Goal: Task Accomplishment & Management: Manage account settings

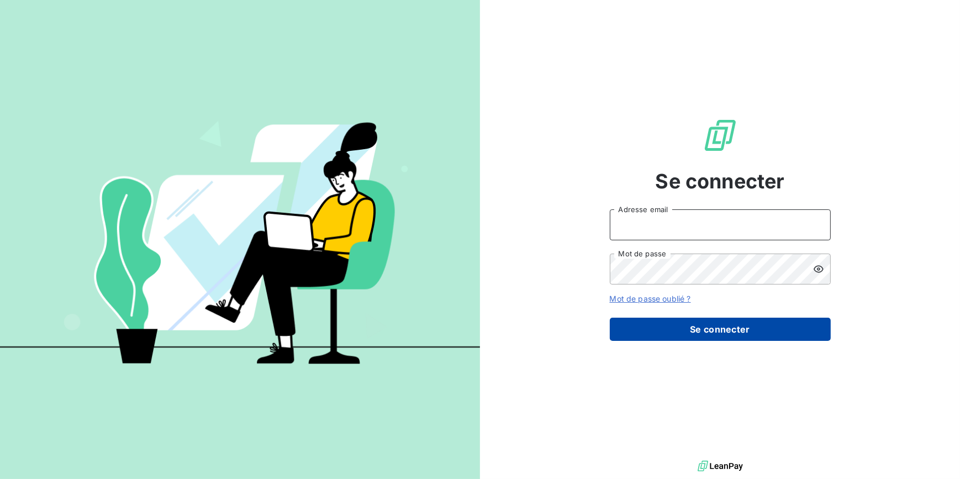
type input "[EMAIL_ADDRESS][DOMAIN_NAME]"
click at [748, 329] on button "Se connecter" at bounding box center [720, 329] width 221 height 23
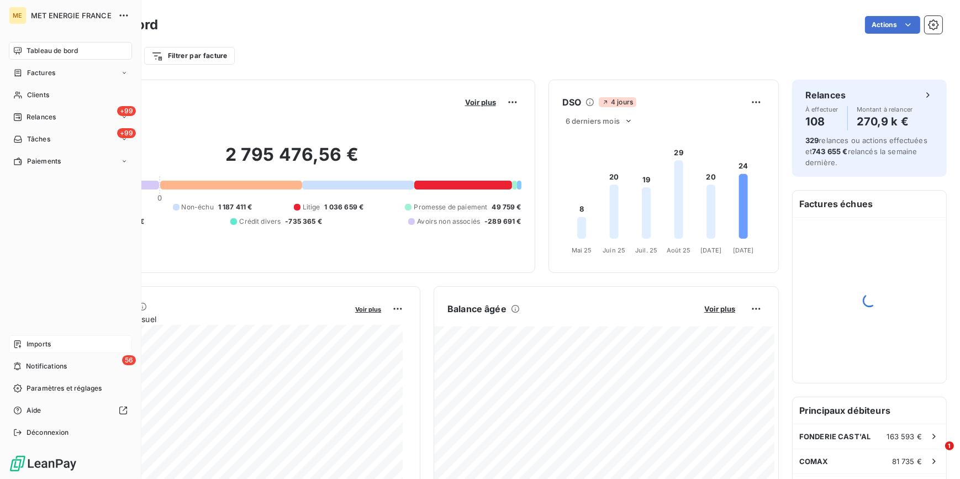
click at [62, 340] on div "Imports" at bounding box center [70, 344] width 123 height 18
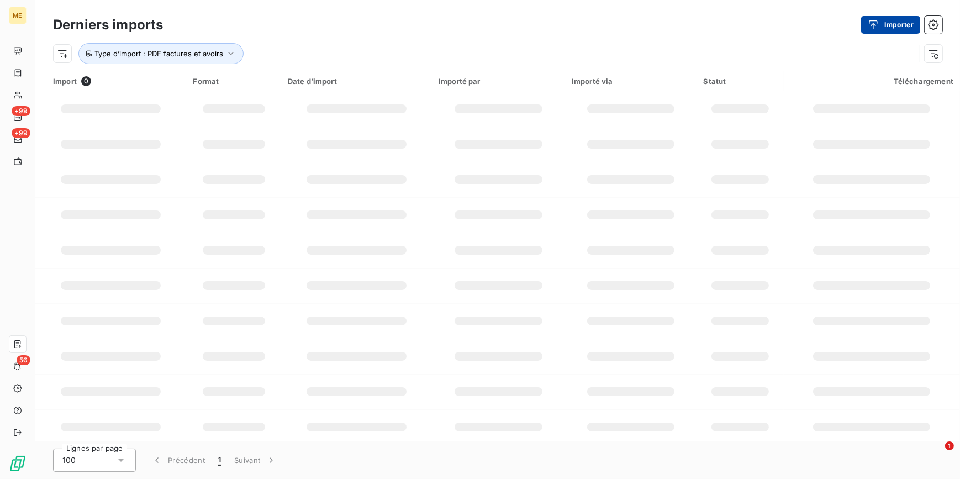
click at [899, 28] on button "Importer" at bounding box center [890, 25] width 59 height 18
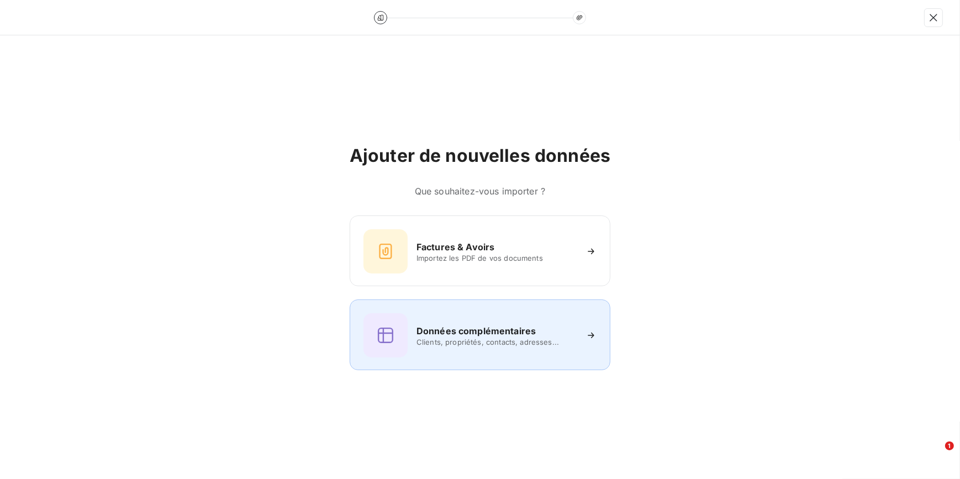
click at [515, 346] on span "Clients, propriétés, contacts, adresses..." at bounding box center [497, 342] width 160 height 9
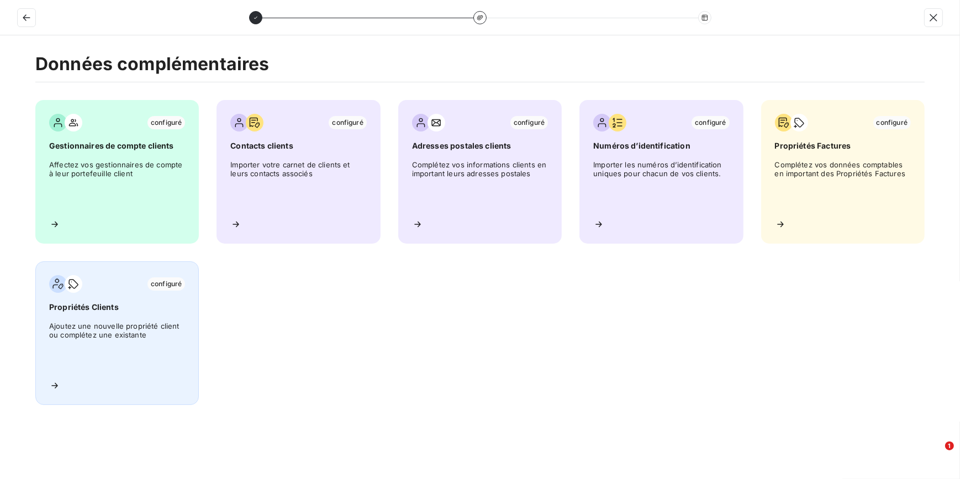
click at [85, 335] on span "Ajoutez une nouvelle propriété client ou complétez une existante" at bounding box center [117, 347] width 136 height 50
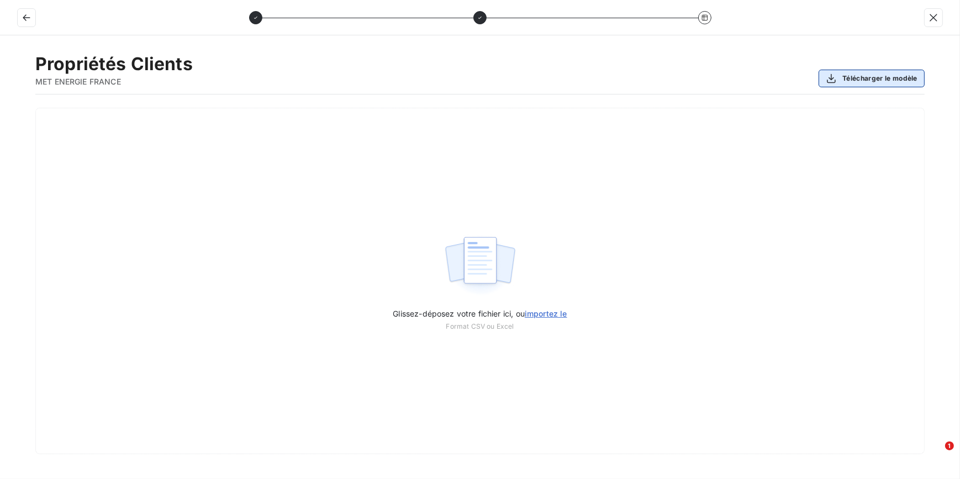
click at [876, 70] on button "Télécharger le modèle" at bounding box center [872, 79] width 106 height 18
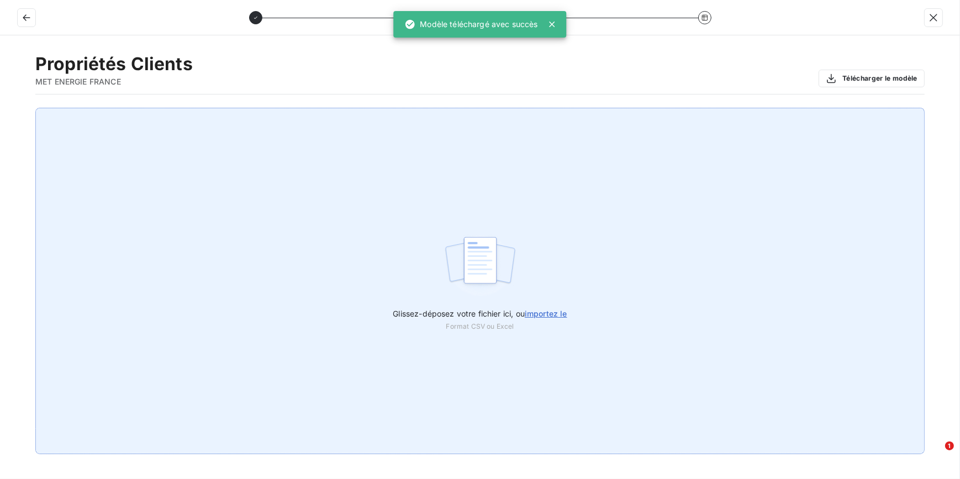
click at [491, 146] on div "Glissez-déposez votre fichier ici, ou importez le Format CSV ou Excel" at bounding box center [480, 281] width 890 height 346
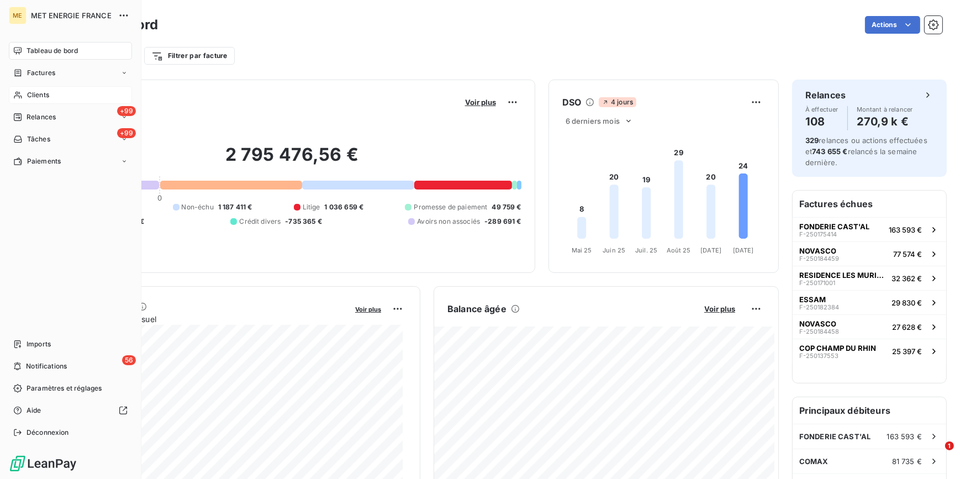
click at [76, 101] on div "Clients" at bounding box center [70, 95] width 123 height 18
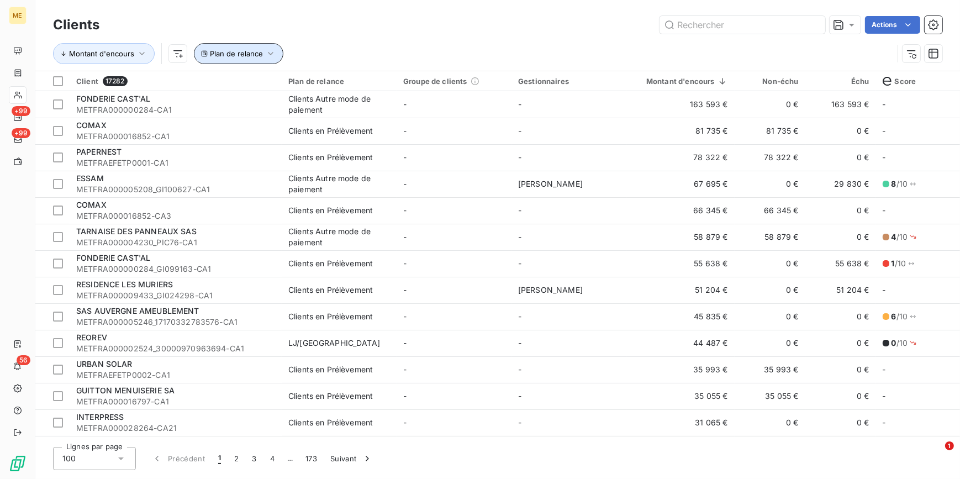
click at [270, 57] on icon "button" at bounding box center [270, 53] width 11 height 11
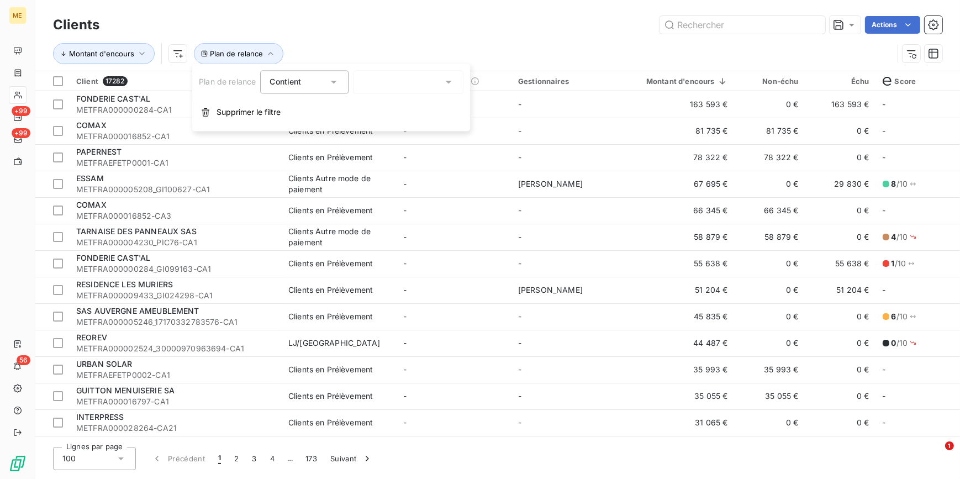
click at [402, 93] on div at bounding box center [408, 81] width 111 height 23
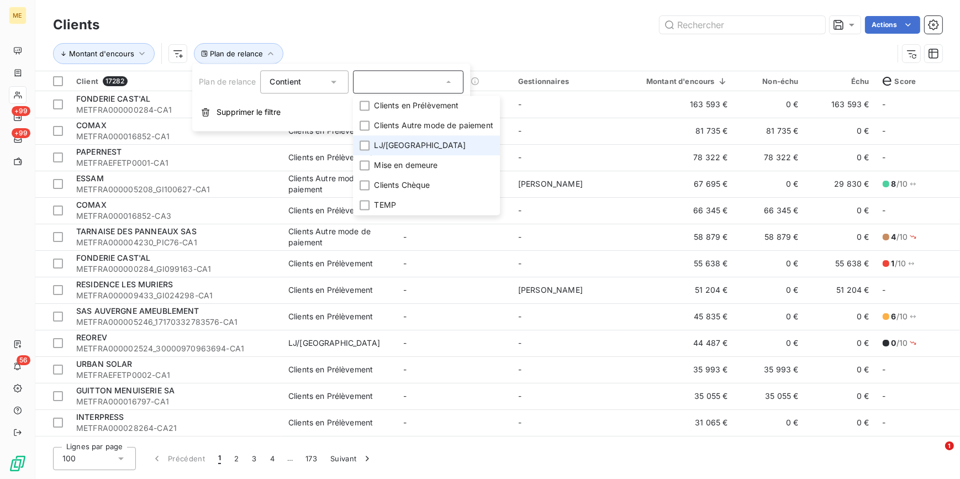
click at [359, 144] on li "LJ/[GEOGRAPHIC_DATA]" at bounding box center [426, 145] width 147 height 20
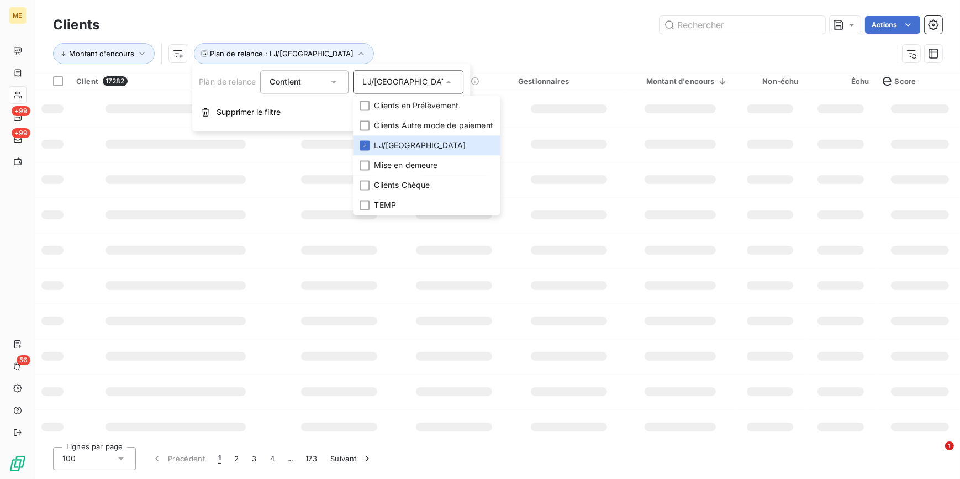
click at [474, 28] on div "Actions" at bounding box center [528, 25] width 830 height 18
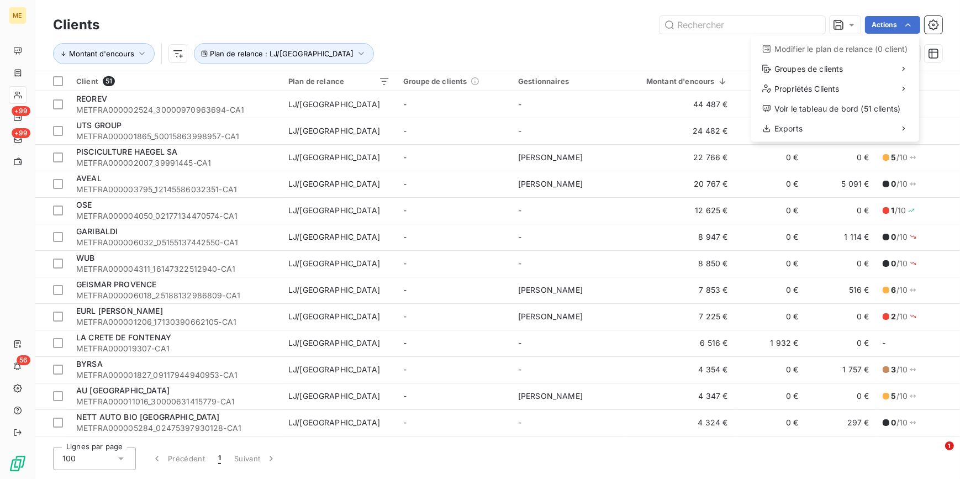
click at [813, 53] on div "Modifier le plan de relance (0 client)" at bounding box center [835, 49] width 159 height 18
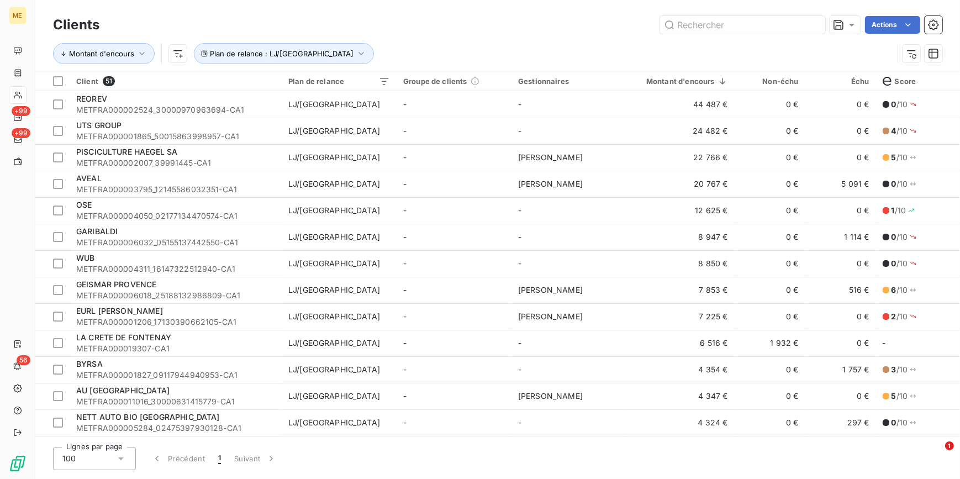
click at [813, 53] on div "Montant d'encours Plan de relance : LJ/[GEOGRAPHIC_DATA]" at bounding box center [473, 53] width 840 height 21
click at [61, 85] on div at bounding box center [58, 81] width 10 height 10
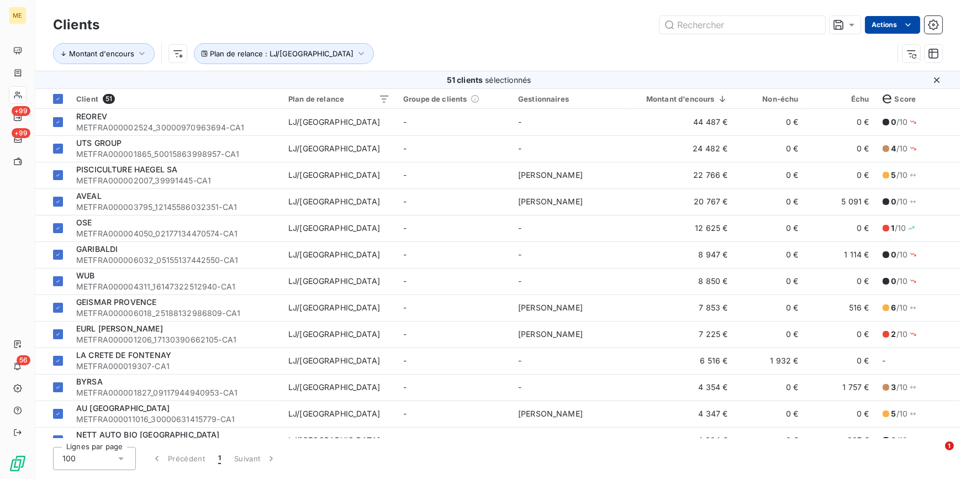
click at [895, 26] on html "ME +99 +99 56 Clients Actions Montant d'encours Plan de relance : LJ/RJ 51 clie…" at bounding box center [480, 239] width 960 height 479
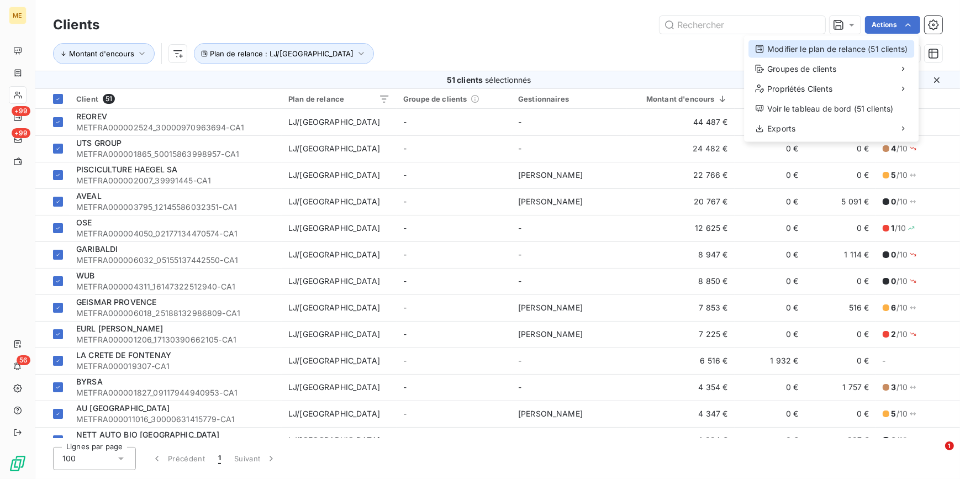
click at [865, 45] on div "Modifier le plan de relance (51 clients)" at bounding box center [832, 49] width 166 height 18
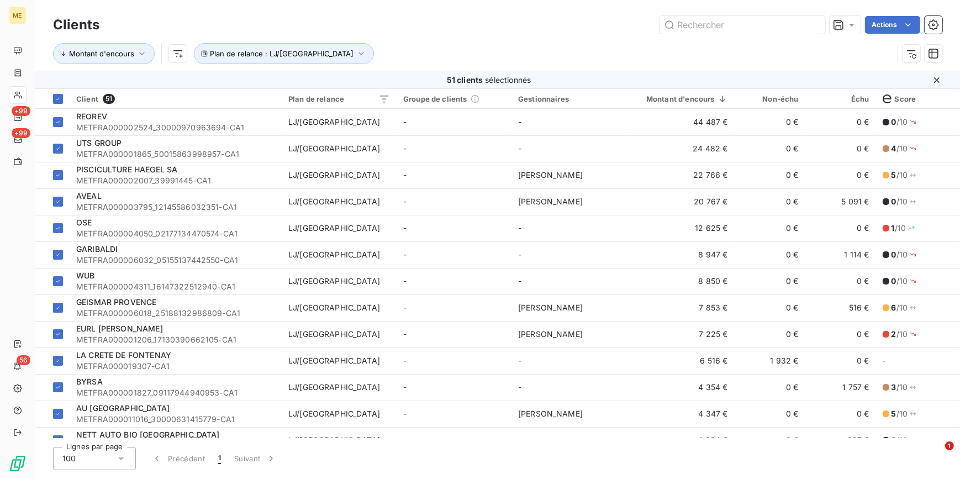
click at [573, 56] on div "Montant d'encours Plan de relance : LJ/[GEOGRAPHIC_DATA]" at bounding box center [473, 53] width 840 height 21
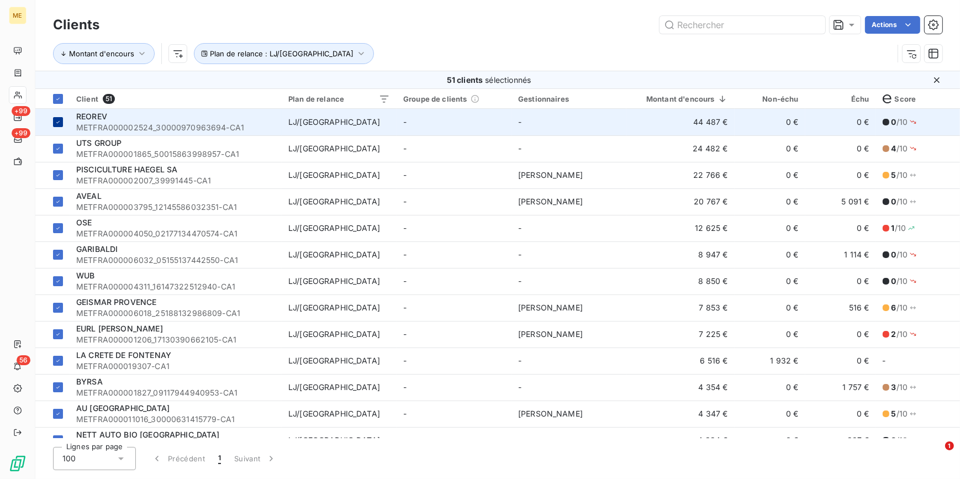
click at [51, 125] on td at bounding box center [52, 122] width 34 height 27
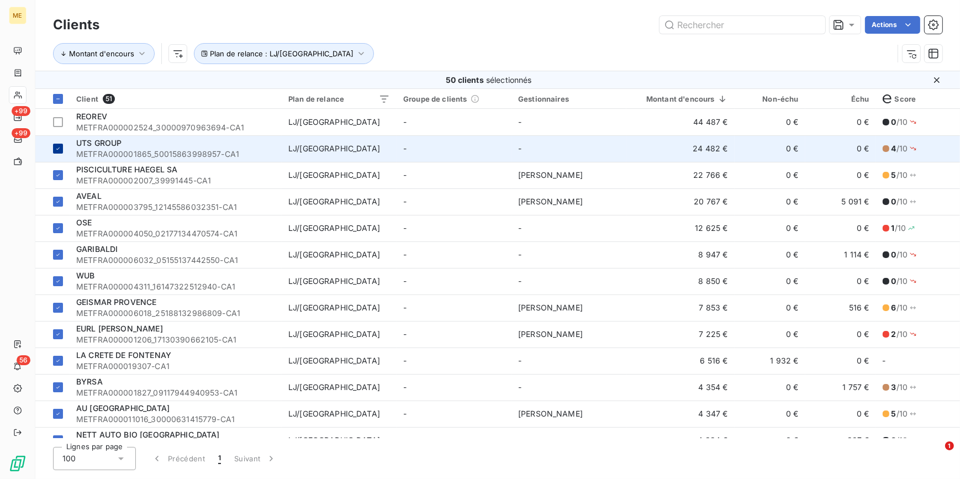
click at [60, 143] on td at bounding box center [52, 148] width 34 height 27
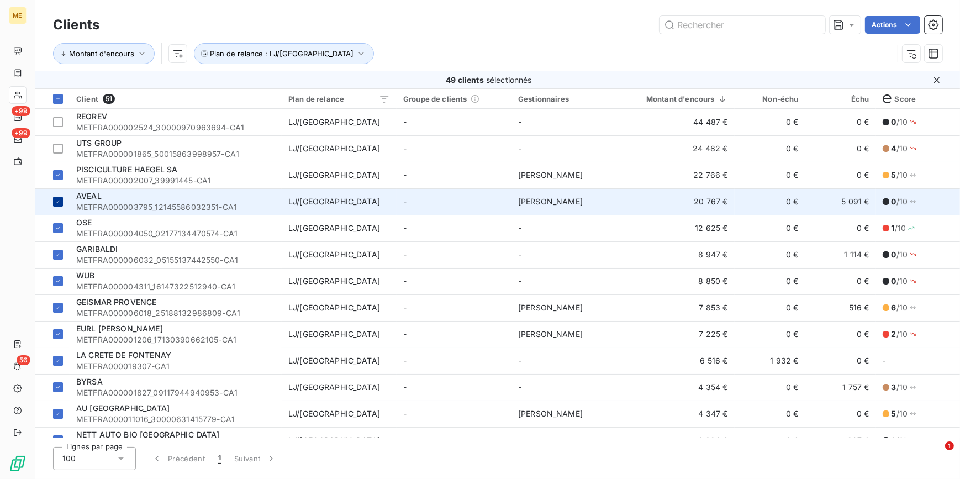
click at [64, 202] on td at bounding box center [52, 201] width 34 height 27
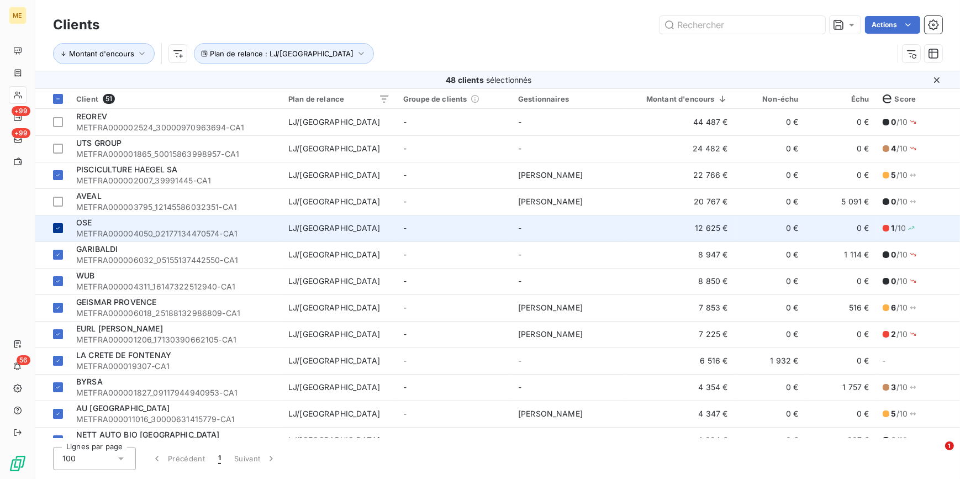
click at [61, 228] on icon at bounding box center [58, 228] width 7 height 7
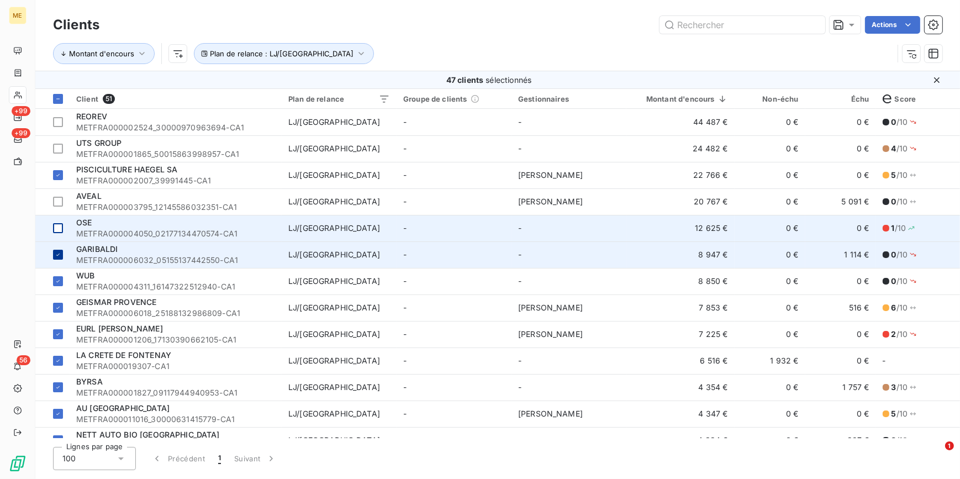
click at [61, 255] on icon at bounding box center [58, 254] width 7 height 7
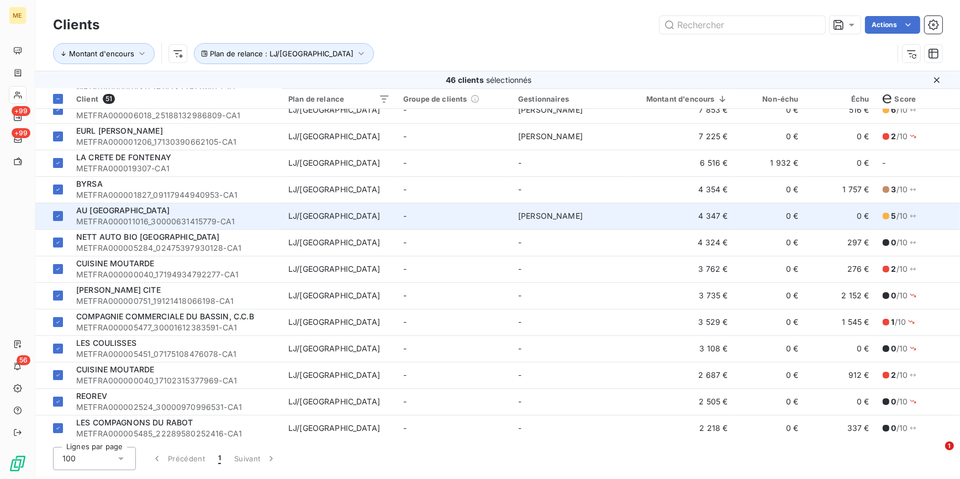
scroll to position [201, 0]
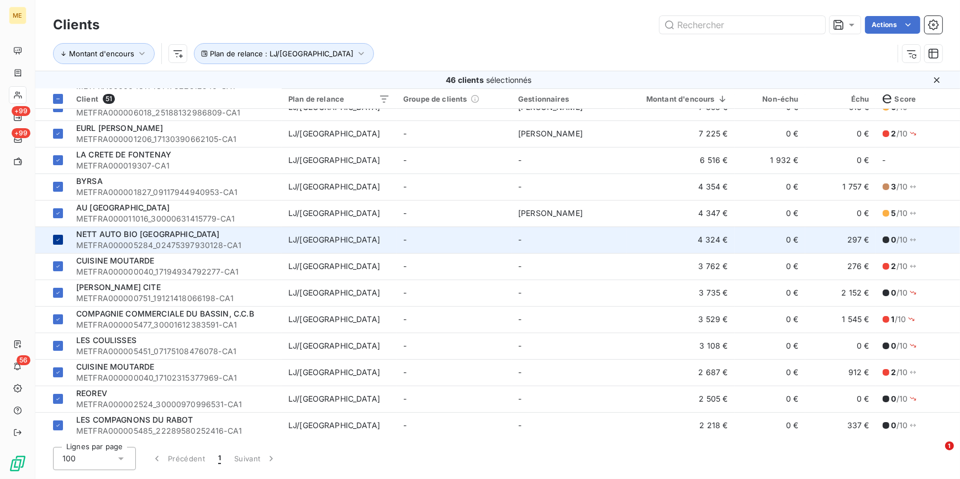
click at [60, 239] on icon at bounding box center [58, 239] width 7 height 7
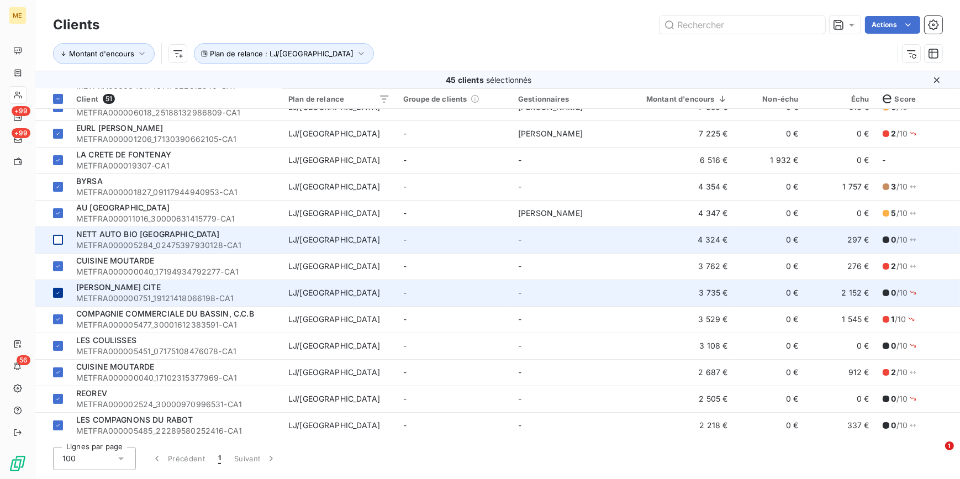
click at [60, 290] on icon at bounding box center [58, 293] width 7 height 7
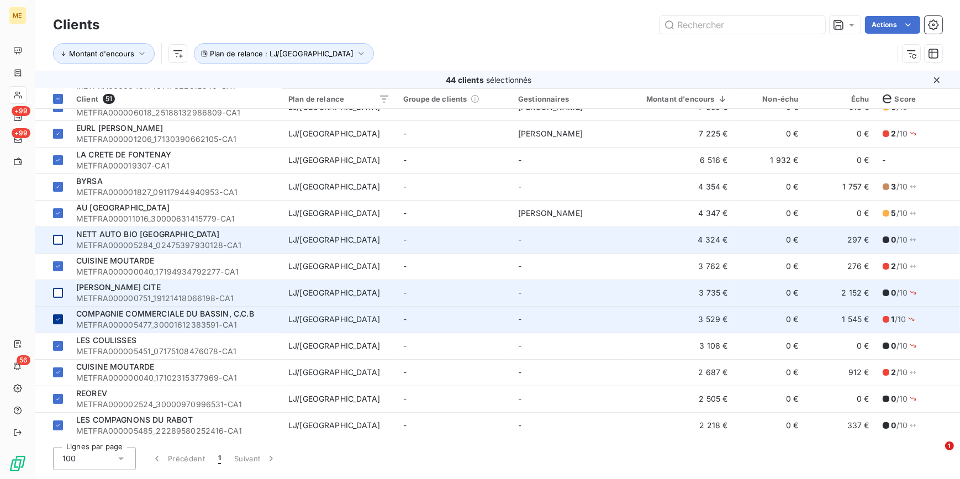
click at [60, 320] on icon at bounding box center [58, 319] width 7 height 7
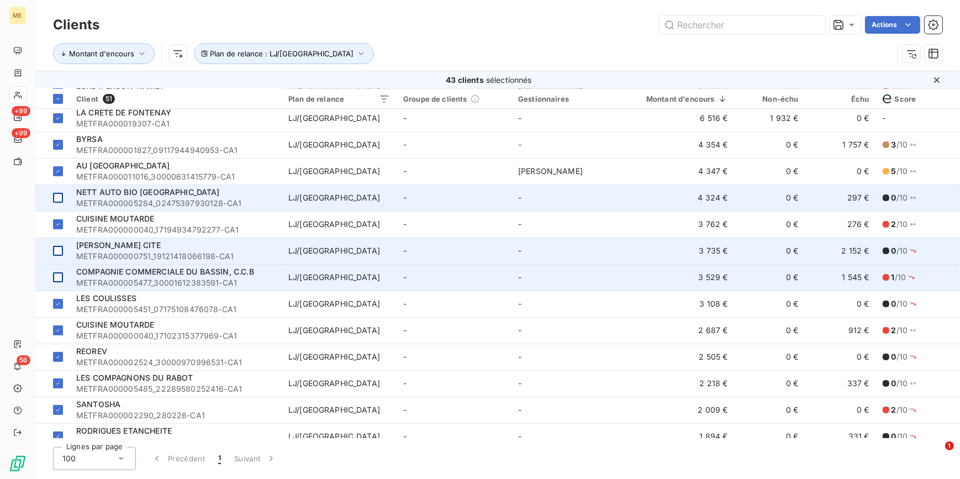
scroll to position [251, 0]
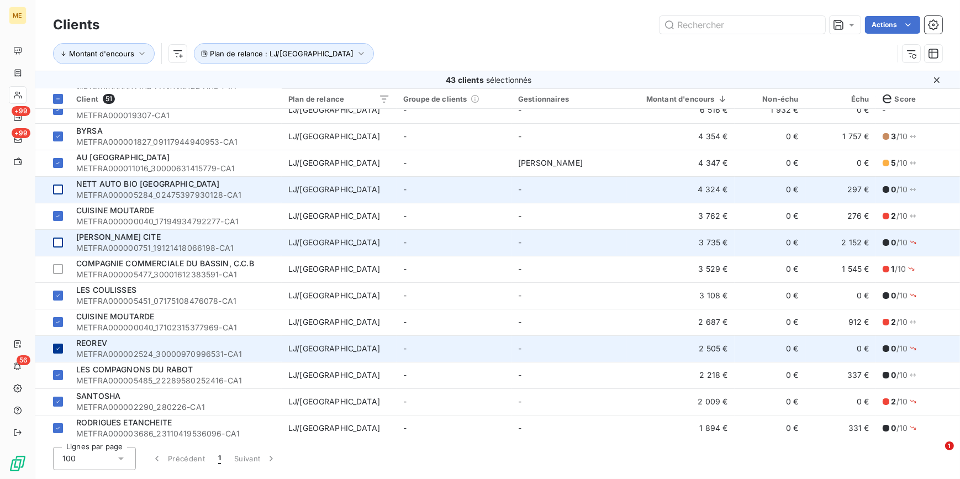
click at [60, 355] on td at bounding box center [52, 348] width 34 height 27
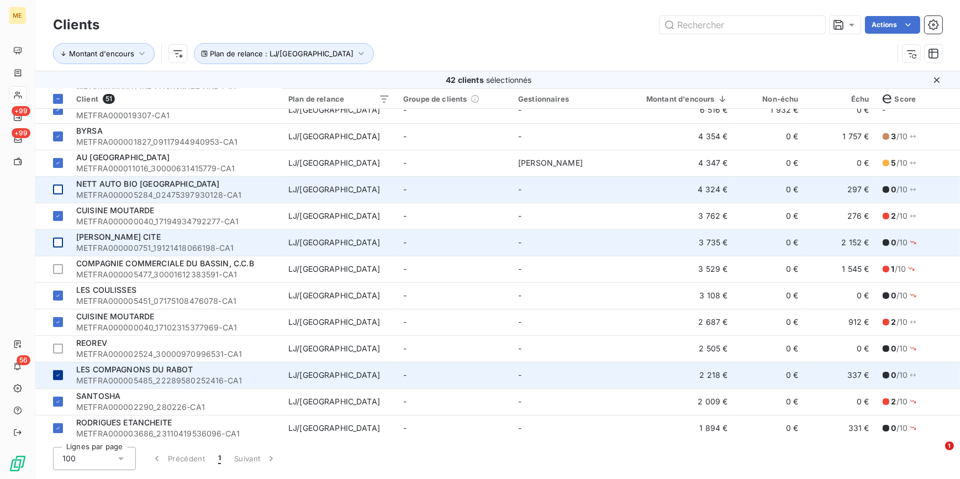
click at [56, 377] on icon at bounding box center [58, 375] width 7 height 7
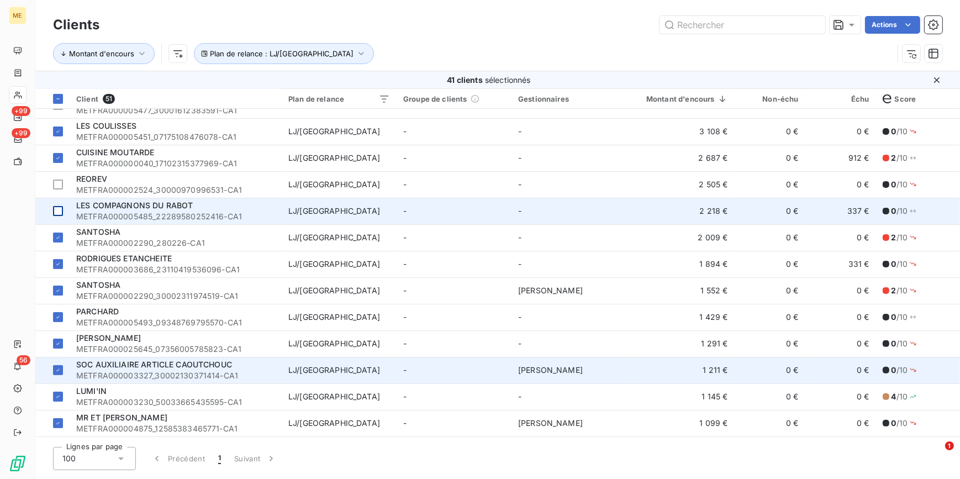
scroll to position [502, 0]
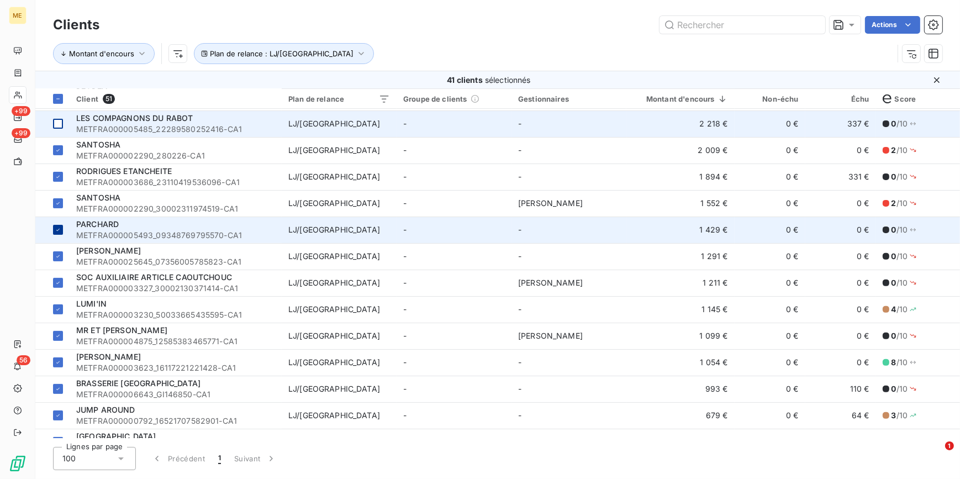
click at [60, 227] on icon at bounding box center [58, 230] width 7 height 7
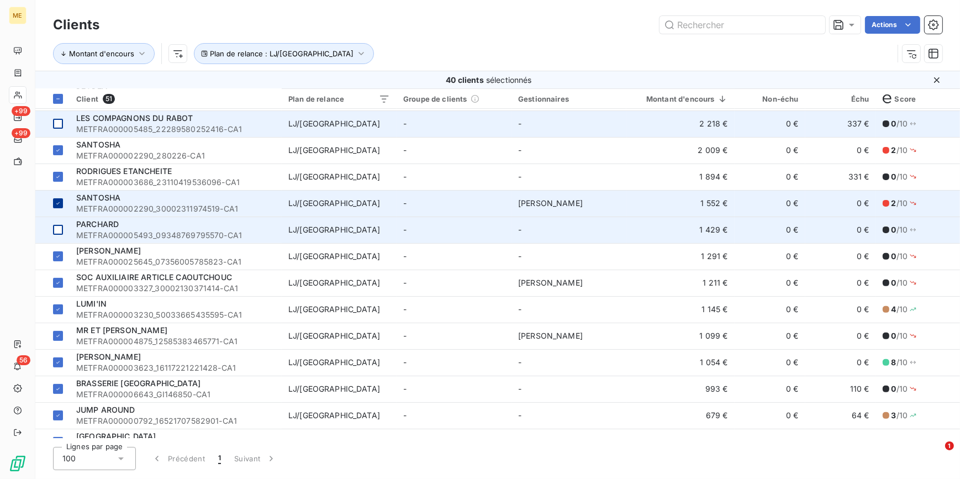
click at [60, 209] on td at bounding box center [52, 203] width 34 height 27
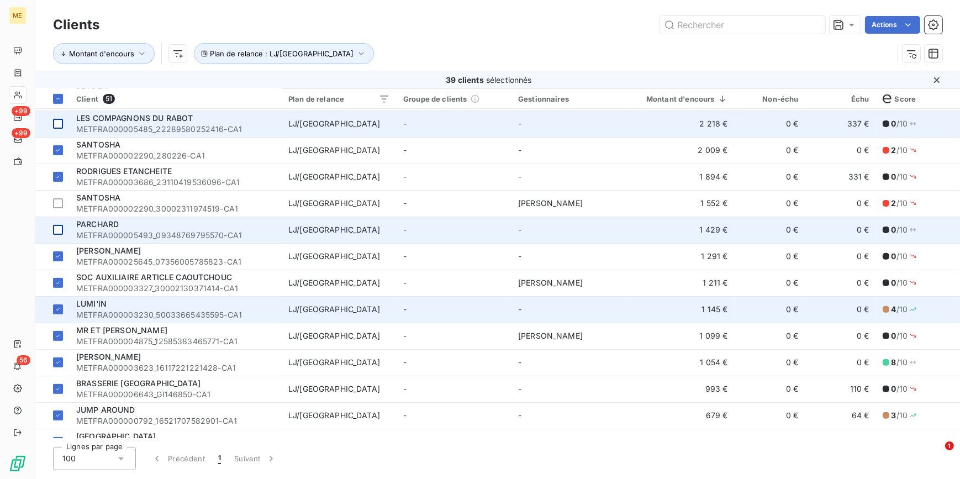
click at [74, 312] on td "LUMI'IN METFRA000003230_50033665435595-CA1" at bounding box center [176, 309] width 212 height 27
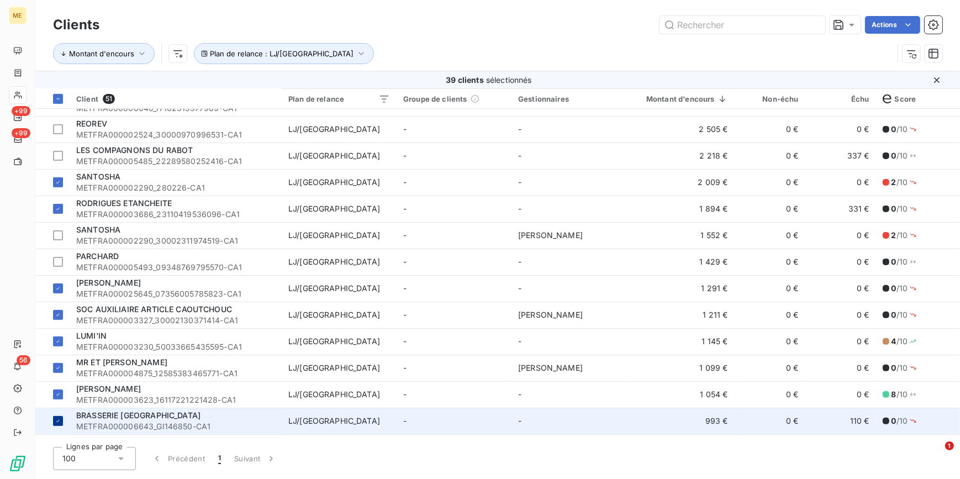
scroll to position [553, 0]
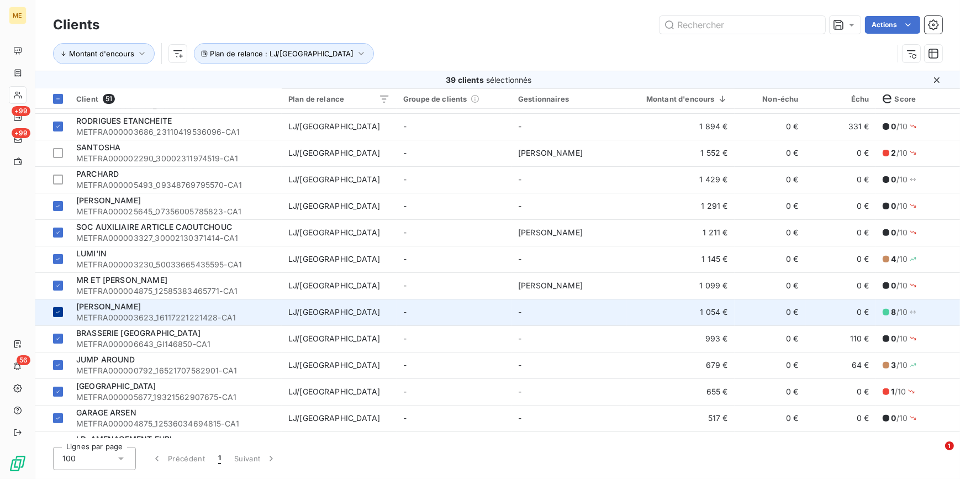
click at [59, 311] on icon at bounding box center [58, 312] width 7 height 7
click at [55, 310] on div at bounding box center [58, 312] width 10 height 10
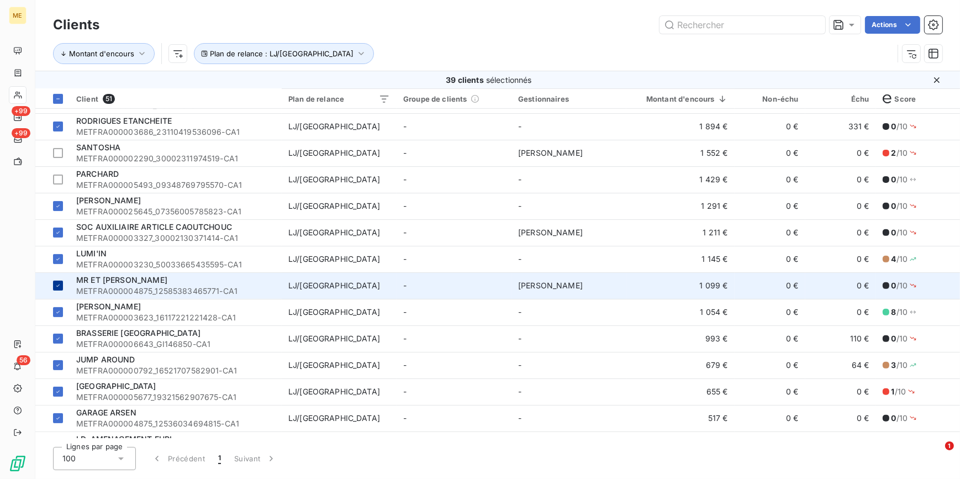
click at [60, 283] on icon at bounding box center [58, 285] width 7 height 7
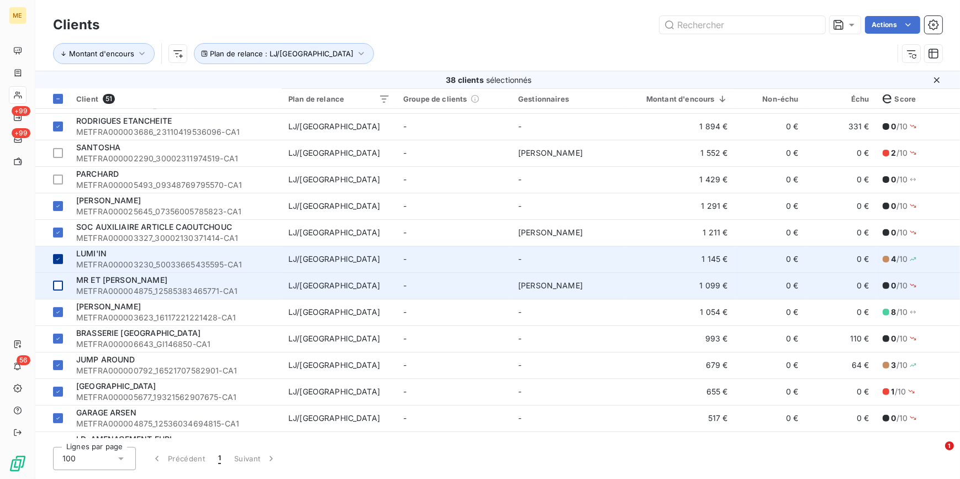
click at [55, 260] on icon at bounding box center [58, 259] width 7 height 7
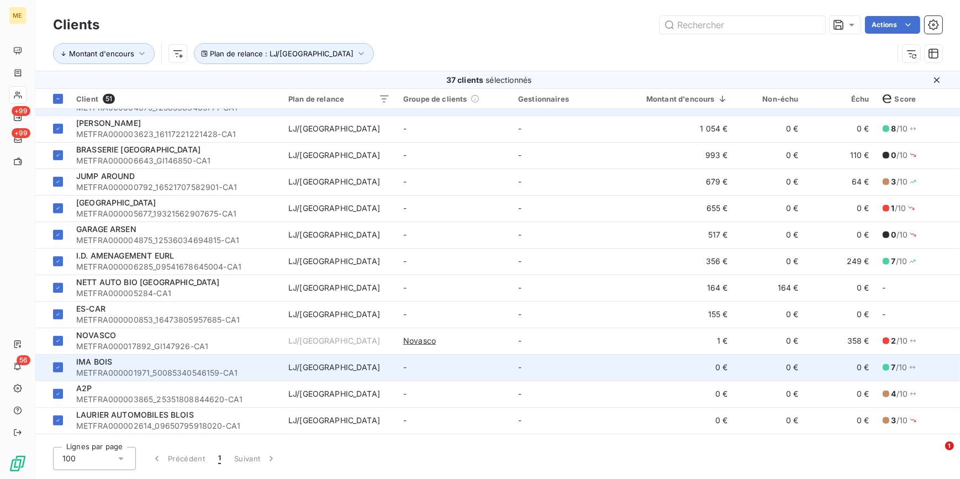
scroll to position [753, 0]
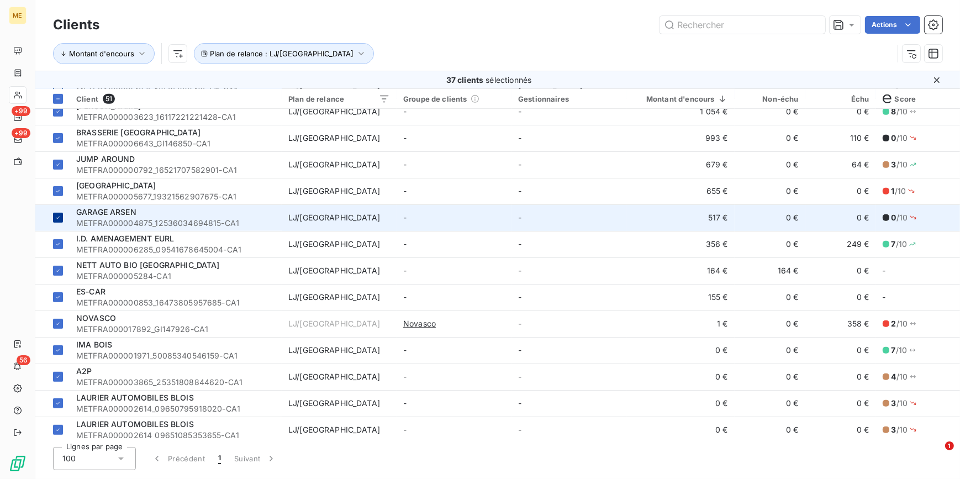
click at [62, 216] on div at bounding box center [58, 218] width 10 height 10
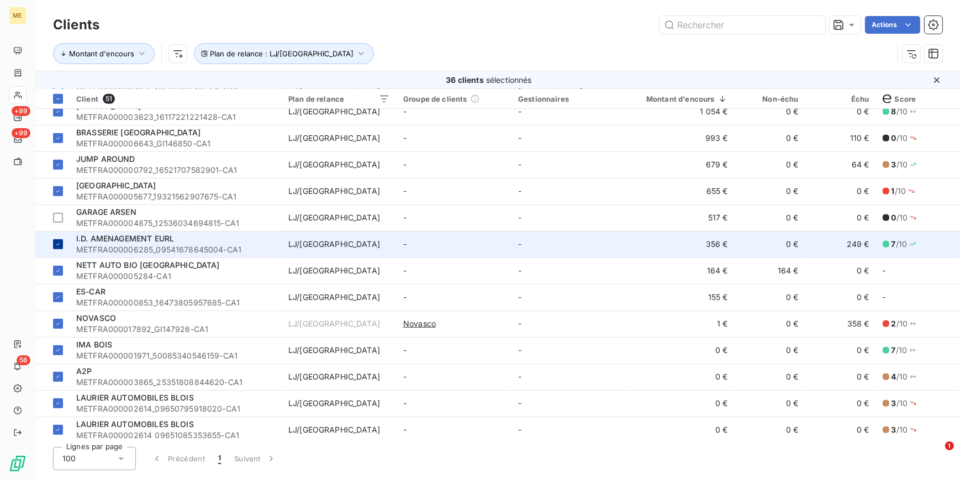
click at [61, 246] on icon at bounding box center [58, 244] width 7 height 7
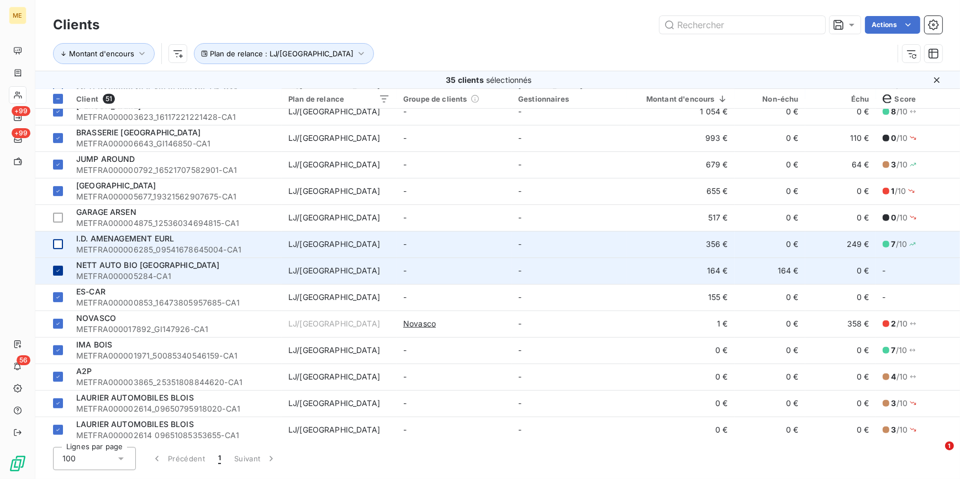
click at [58, 266] on div at bounding box center [58, 271] width 10 height 10
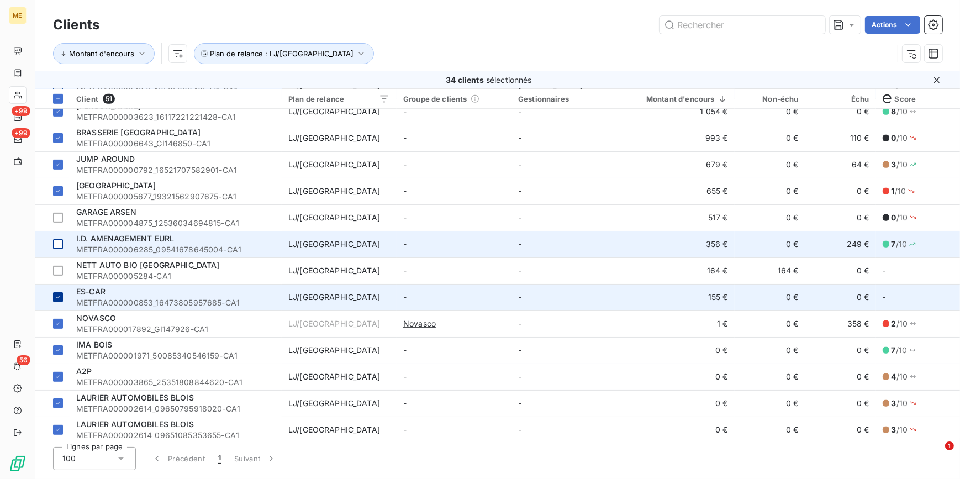
click at [57, 292] on div at bounding box center [58, 297] width 10 height 10
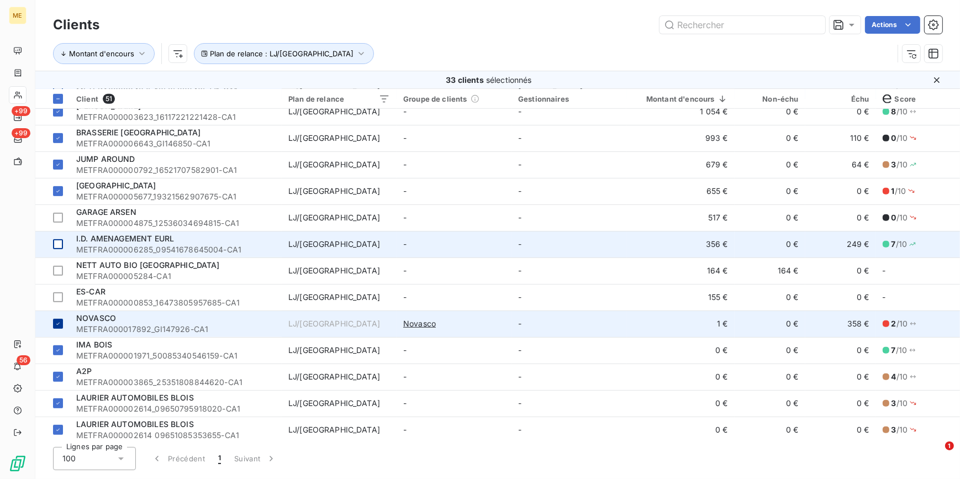
click at [59, 326] on icon at bounding box center [58, 323] width 7 height 7
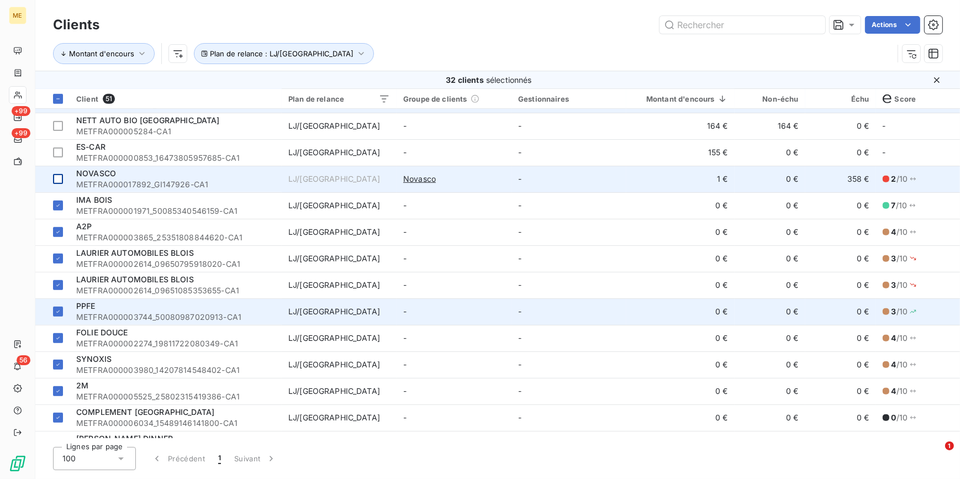
scroll to position [904, 0]
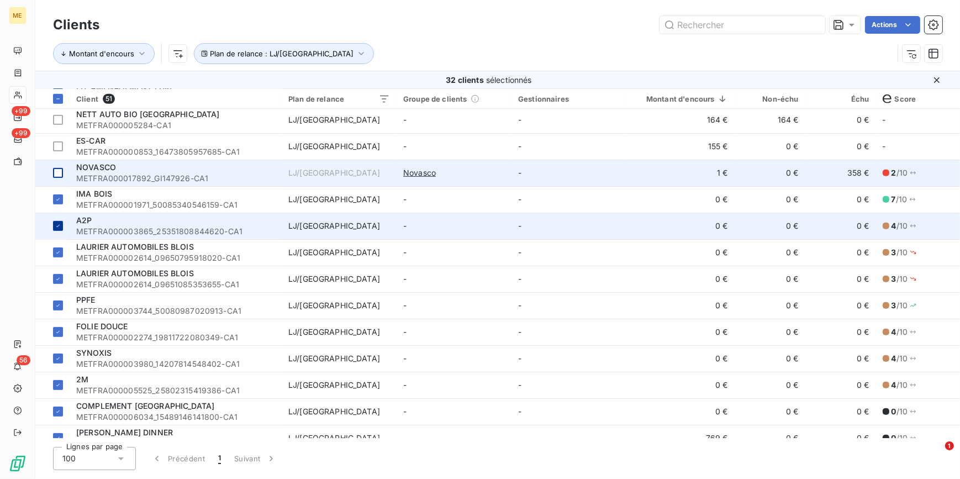
click at [60, 223] on icon at bounding box center [58, 226] width 7 height 7
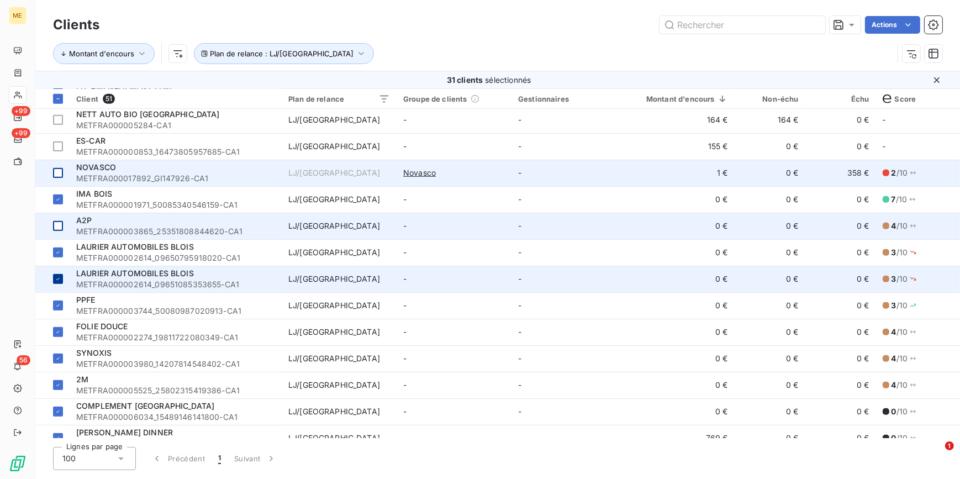
click at [59, 278] on icon at bounding box center [57, 279] width 3 height 2
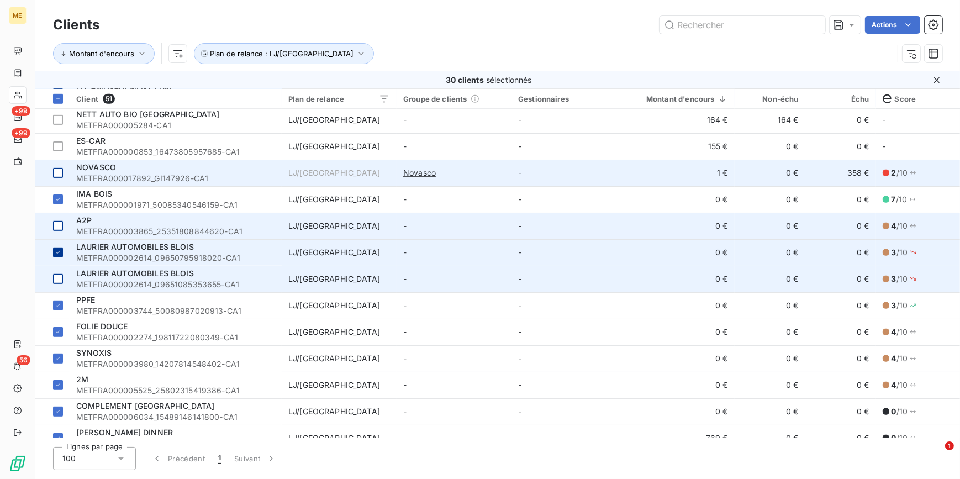
click at [60, 254] on icon at bounding box center [58, 252] width 7 height 7
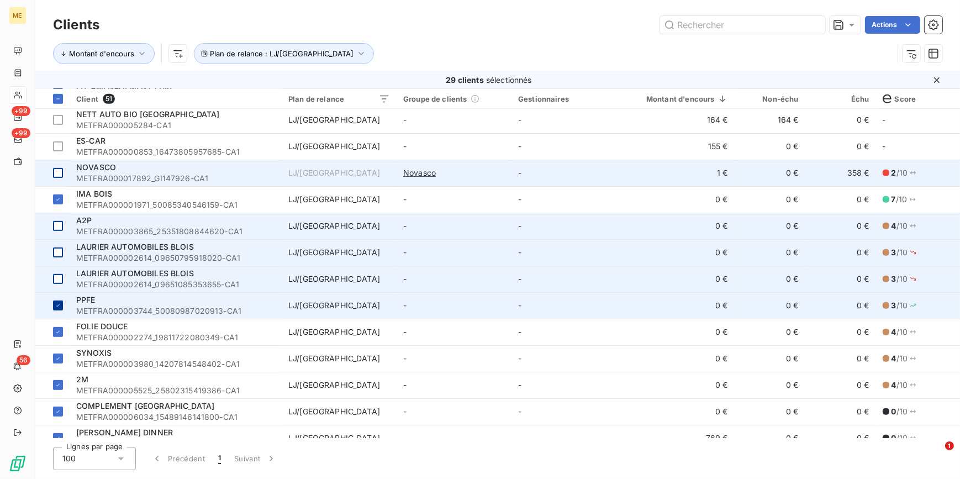
click at [55, 302] on icon at bounding box center [58, 305] width 7 height 7
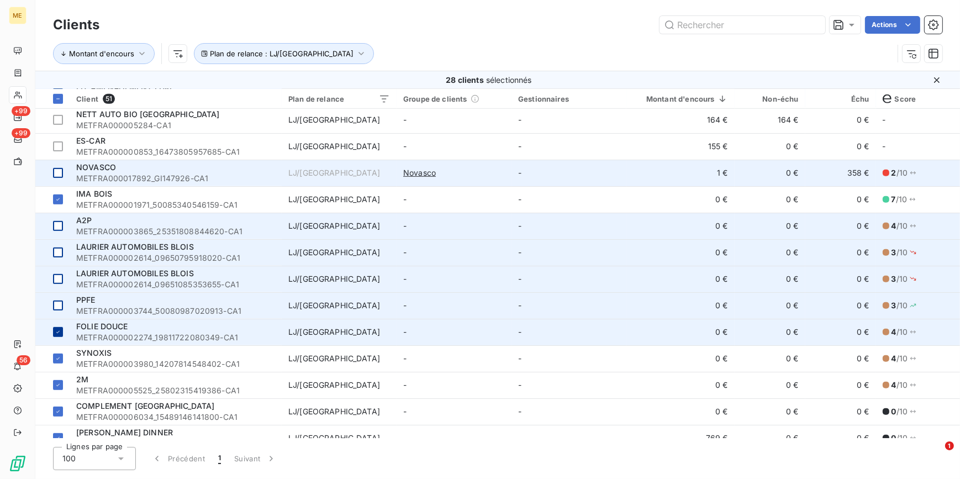
click at [57, 330] on icon at bounding box center [58, 332] width 7 height 7
click at [57, 331] on div at bounding box center [58, 332] width 10 height 10
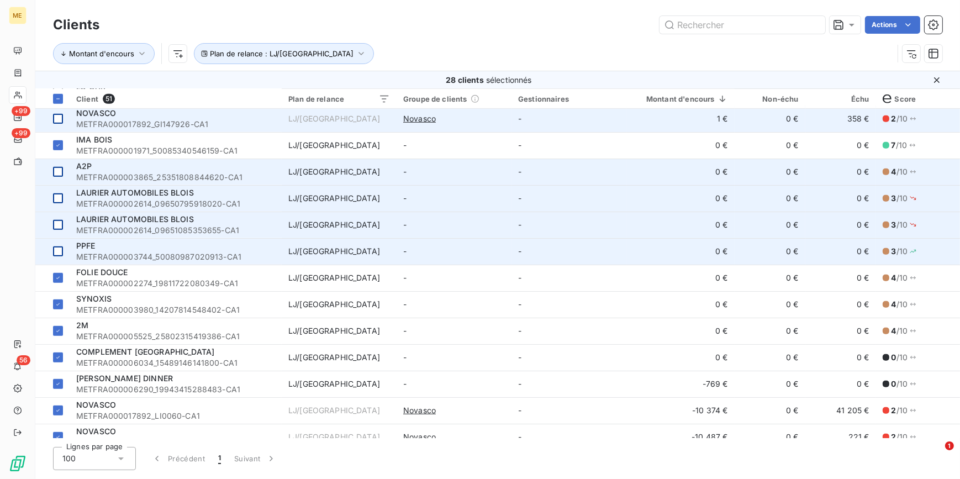
scroll to position [1027, 0]
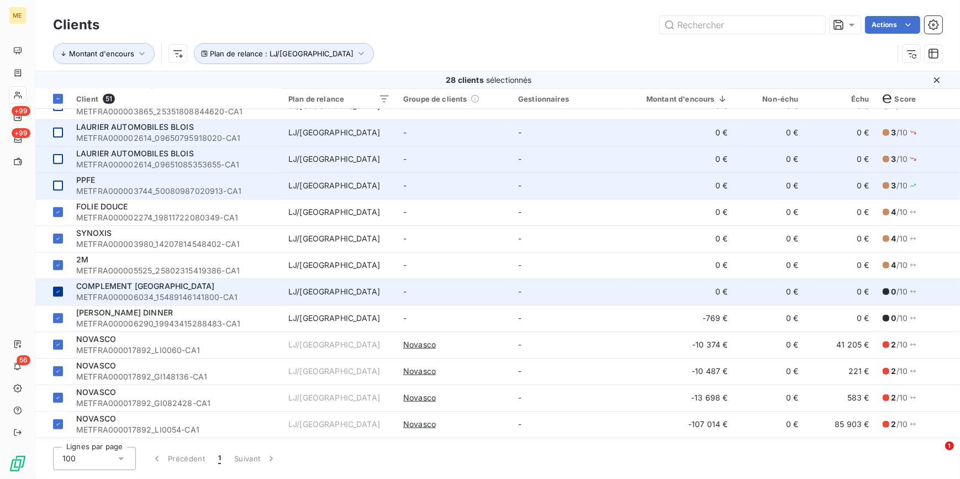
click at [55, 288] on icon at bounding box center [58, 291] width 7 height 7
click at [55, 294] on td at bounding box center [52, 291] width 34 height 27
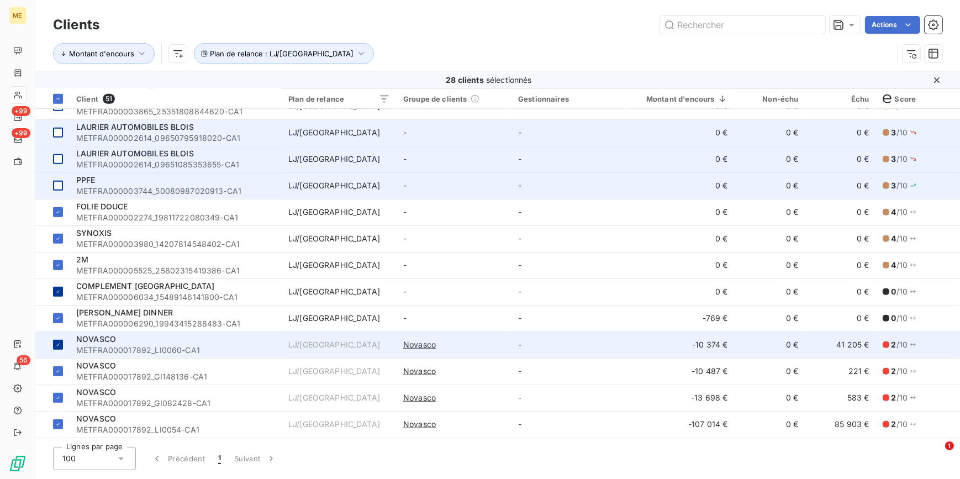
click at [58, 333] on td at bounding box center [52, 345] width 34 height 27
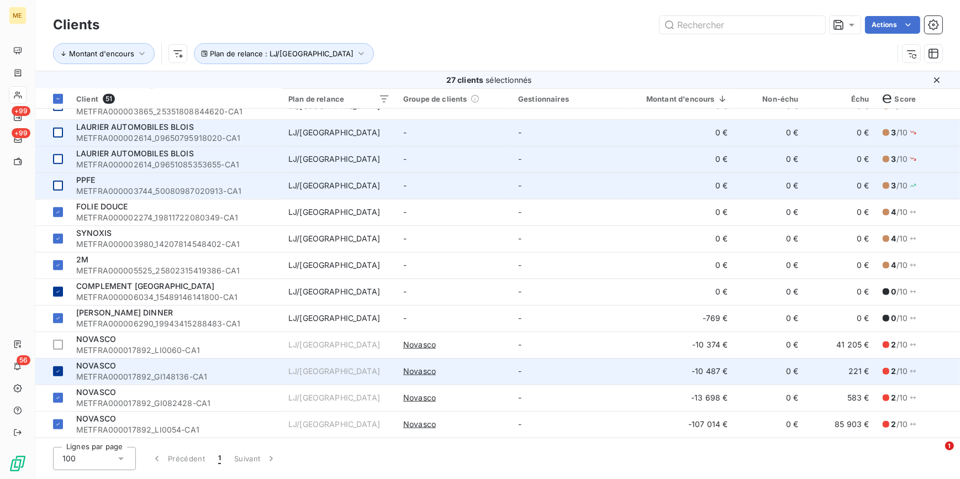
click at [55, 362] on td at bounding box center [52, 371] width 34 height 27
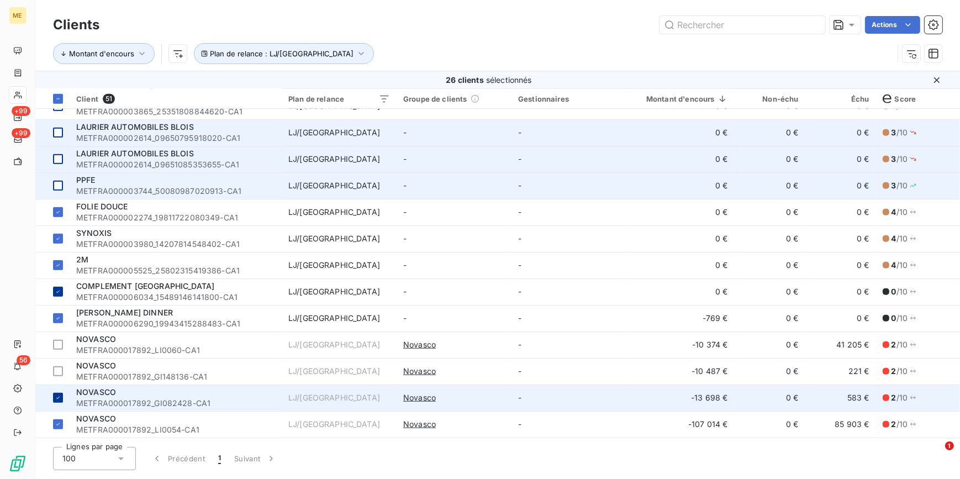
click at [56, 394] on icon at bounding box center [58, 397] width 7 height 7
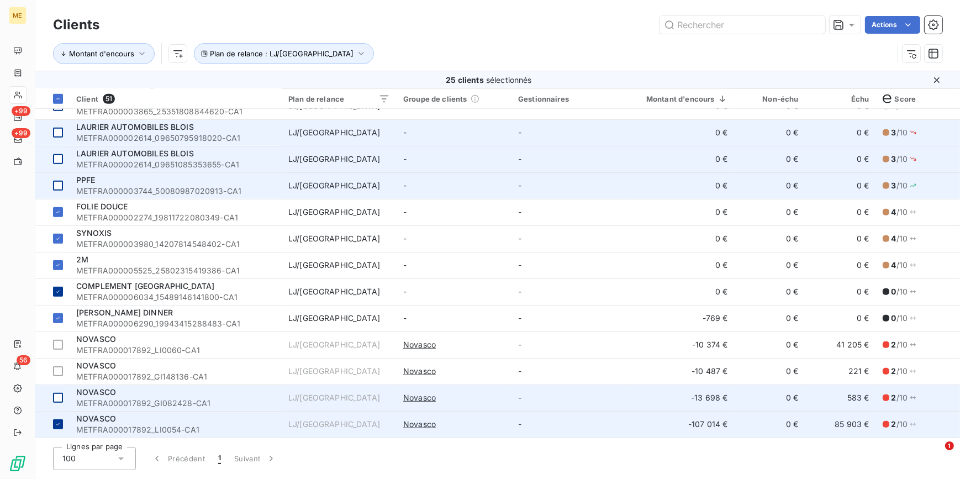
click at [57, 421] on icon at bounding box center [58, 424] width 7 height 7
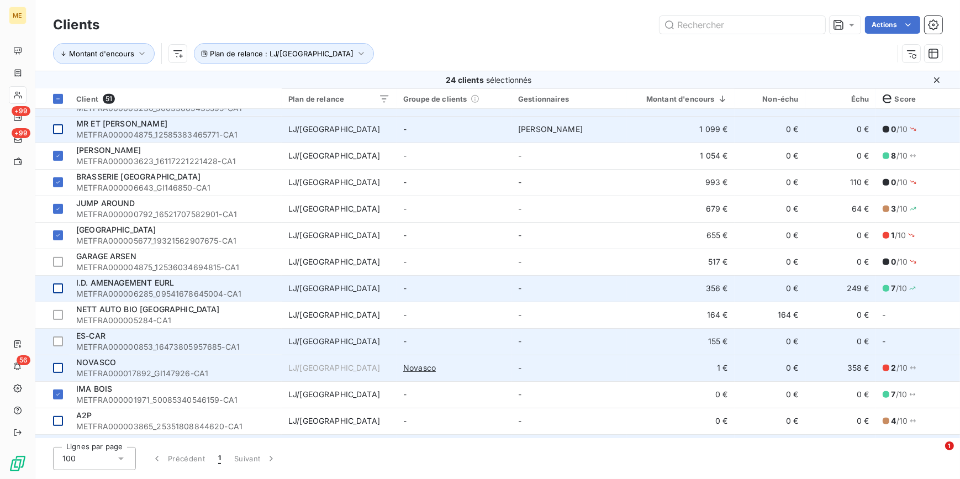
scroll to position [725, 0]
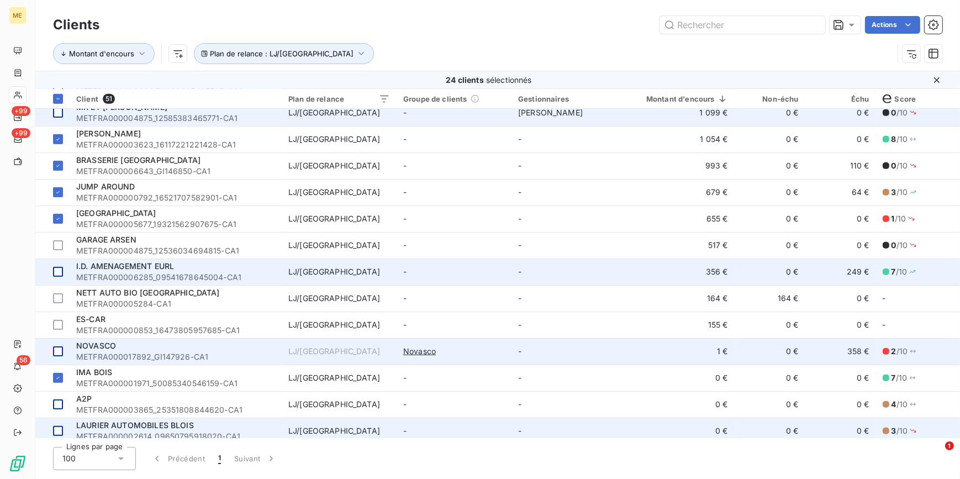
click at [56, 398] on td at bounding box center [52, 404] width 34 height 27
click at [935, 30] on button "button" at bounding box center [934, 25] width 18 height 18
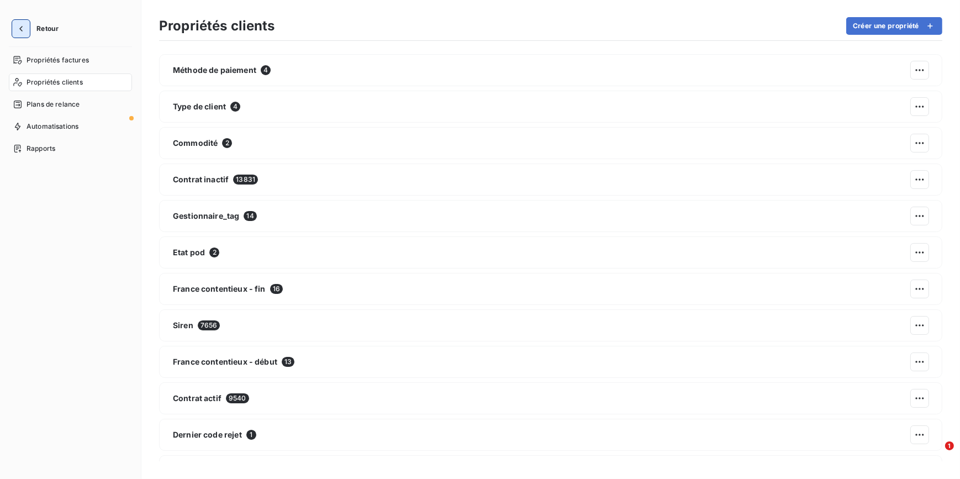
click at [19, 28] on icon "button" at bounding box center [20, 28] width 11 height 11
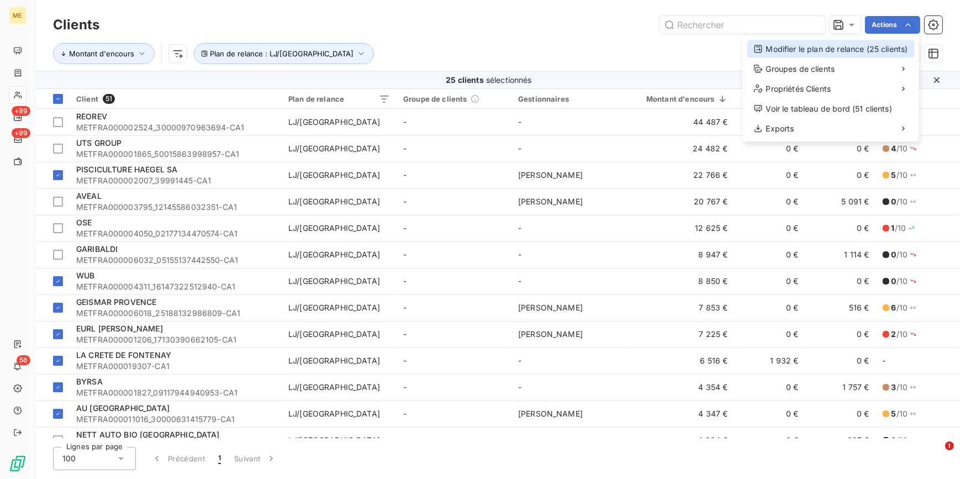
click at [829, 49] on div "Modifier le plan de relance (25 clients)" at bounding box center [831, 49] width 167 height 18
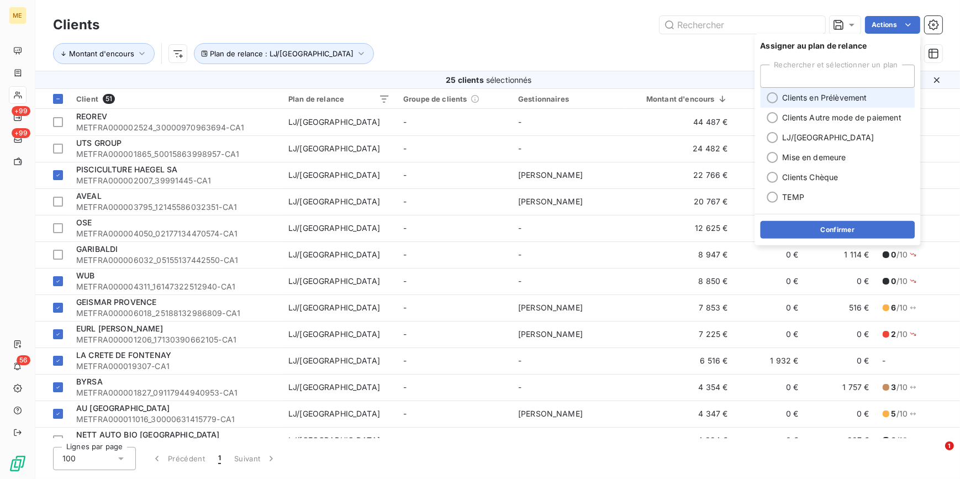
click at [813, 102] on span "Clients en Prélèvement" at bounding box center [824, 97] width 85 height 11
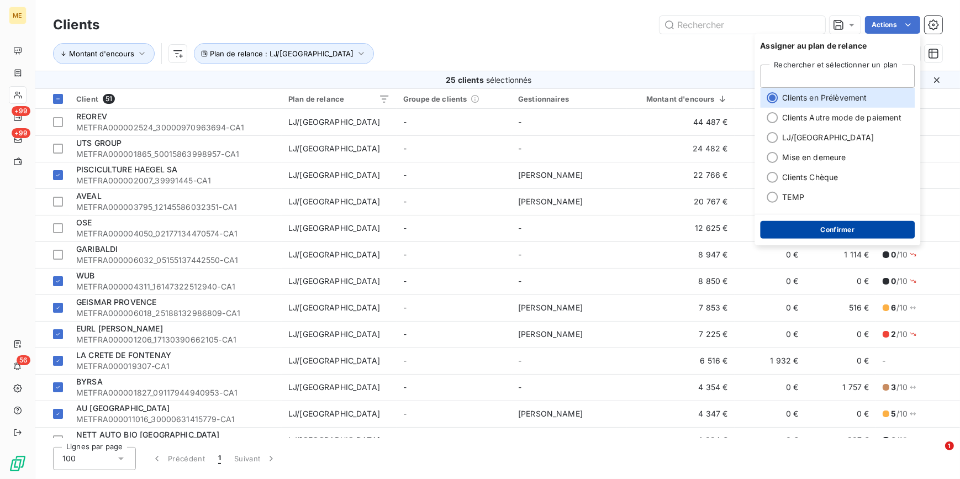
click at [840, 232] on button "Confirmer" at bounding box center [837, 230] width 155 height 18
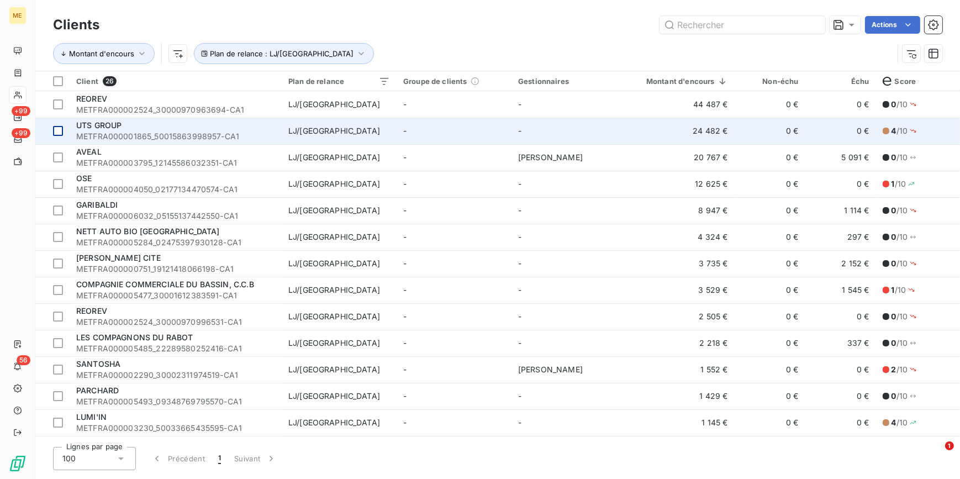
click at [59, 160] on div at bounding box center [58, 157] width 10 height 10
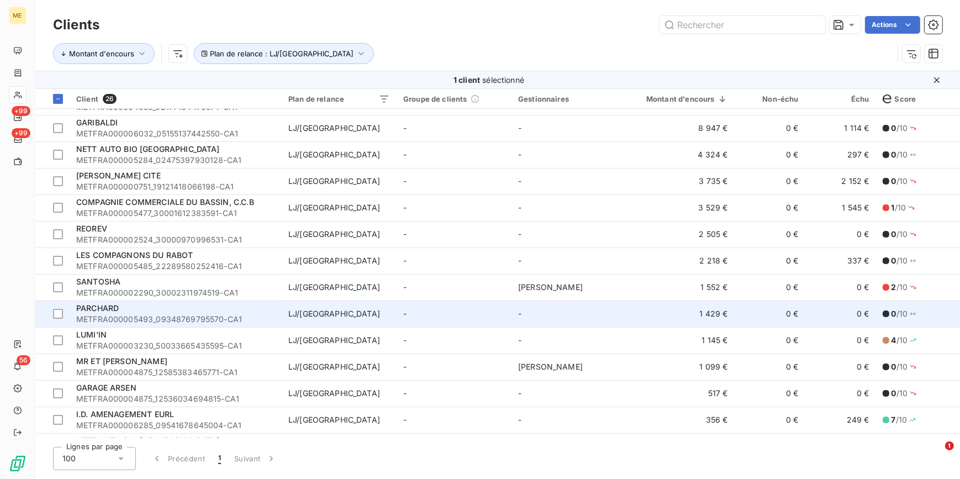
scroll to position [150, 0]
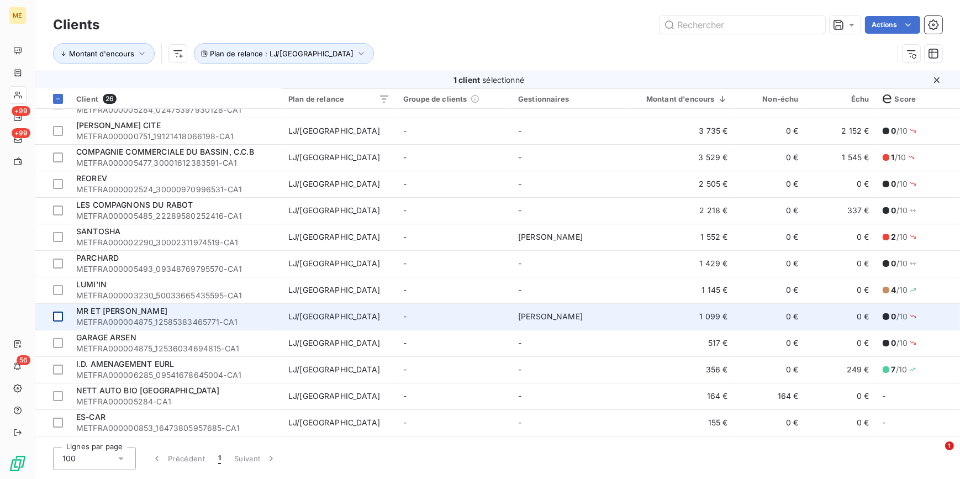
click at [57, 318] on div at bounding box center [58, 317] width 10 height 10
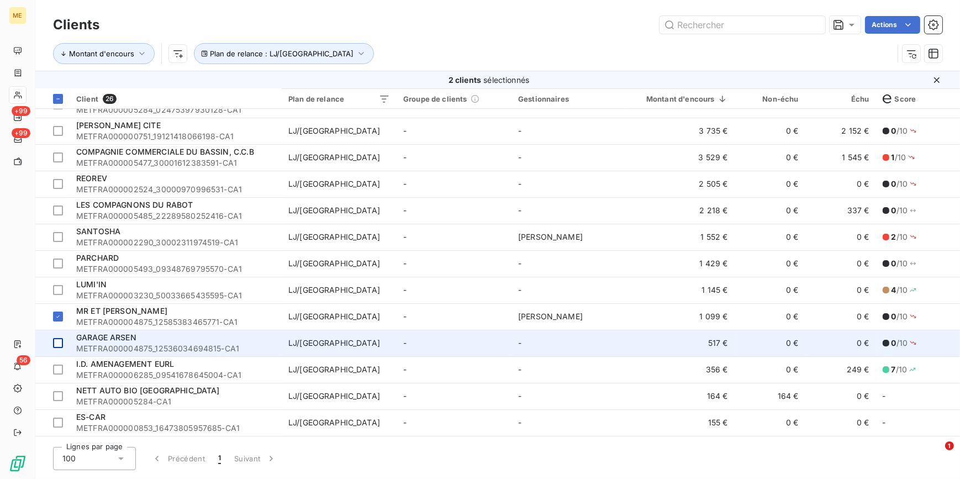
click at [64, 341] on td at bounding box center [52, 343] width 34 height 27
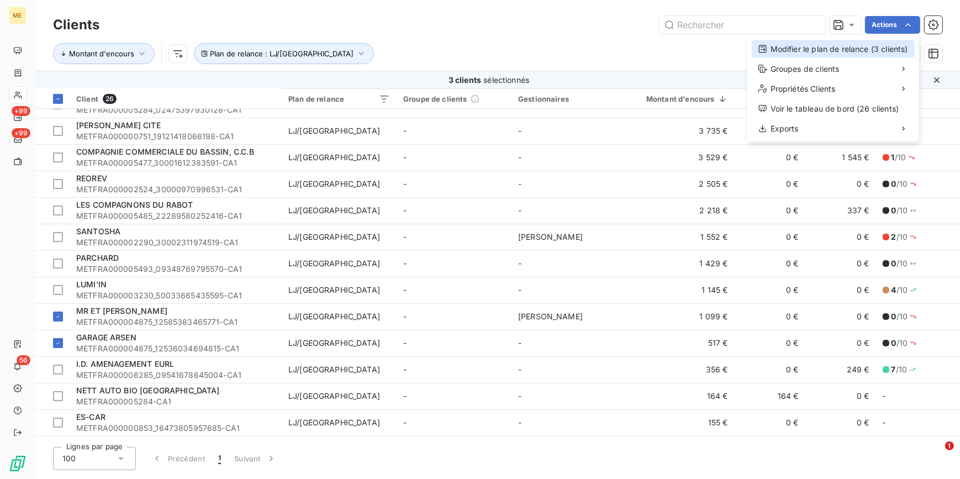
click at [873, 54] on div "Modifier le plan de relance (3 clients)" at bounding box center [833, 49] width 163 height 18
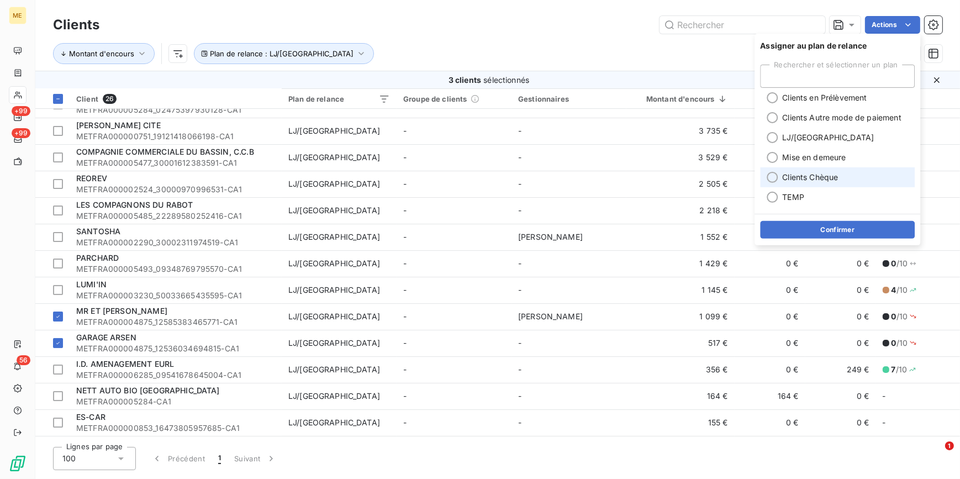
click at [773, 178] on div at bounding box center [772, 177] width 11 height 11
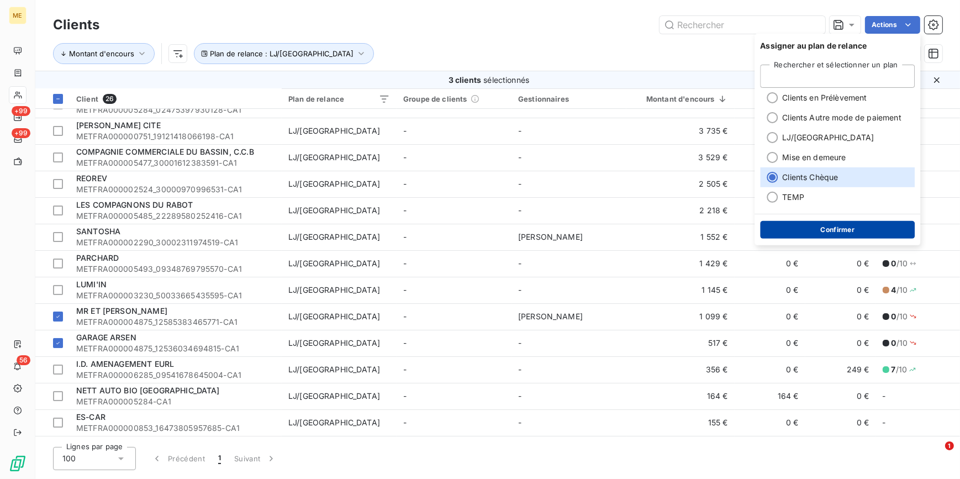
click at [782, 222] on button "Confirmer" at bounding box center [837, 230] width 155 height 18
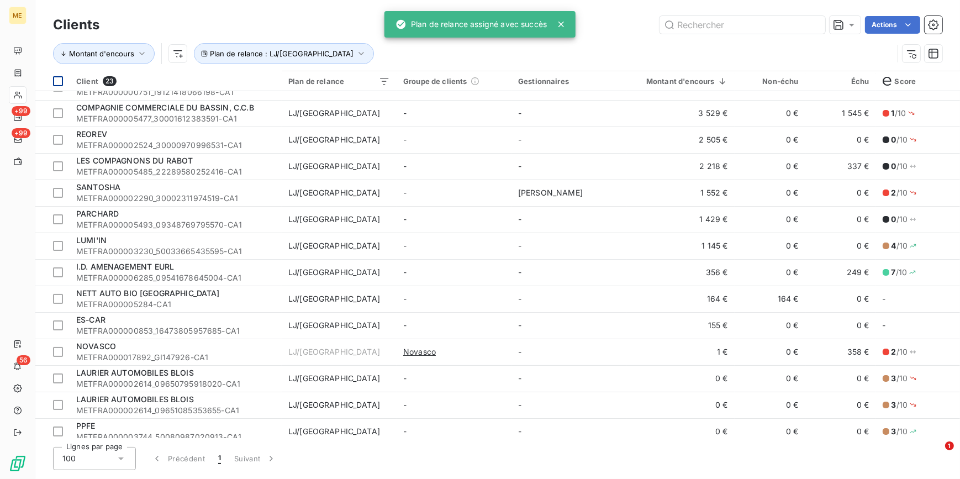
click at [59, 78] on div at bounding box center [58, 81] width 10 height 10
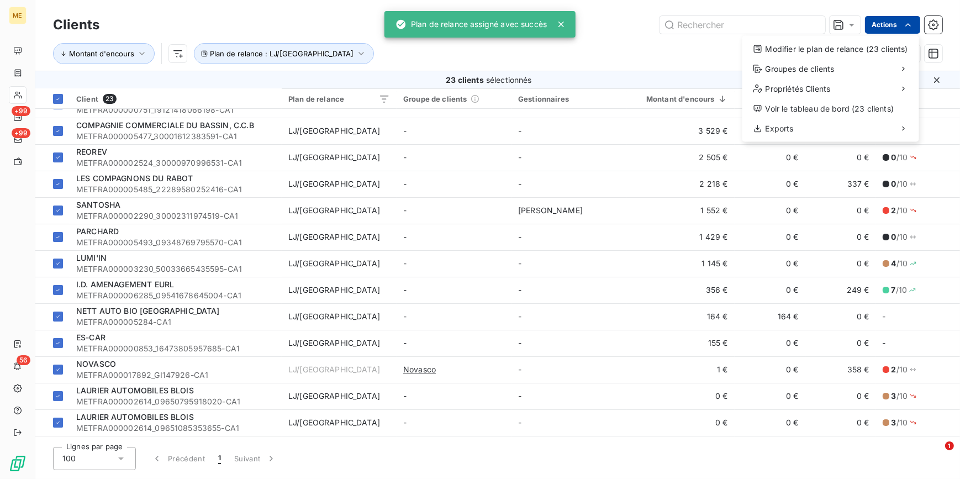
click at [908, 33] on html "ME +99 +99 56 Clients Actions Modifier le plan de relance (23 clients) Groupes …" at bounding box center [480, 239] width 960 height 479
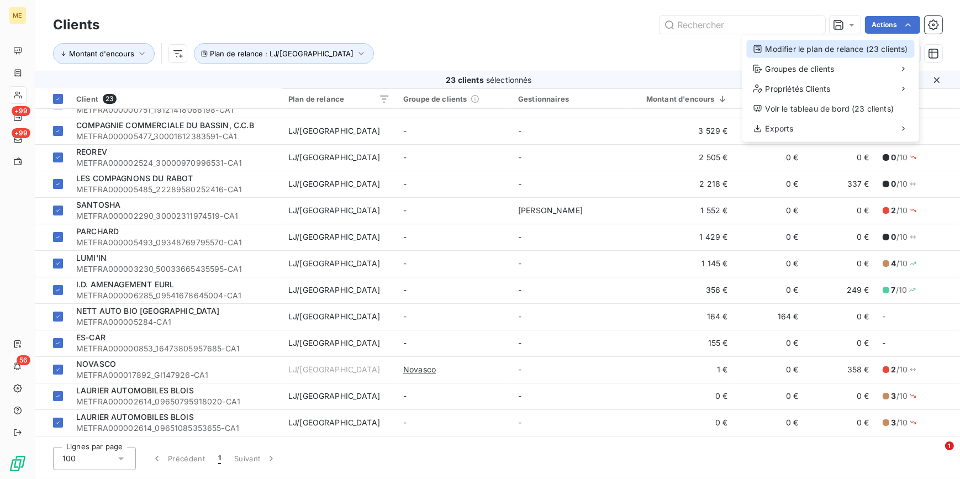
click at [835, 49] on div "Modifier le plan de relance (23 clients)" at bounding box center [831, 49] width 168 height 18
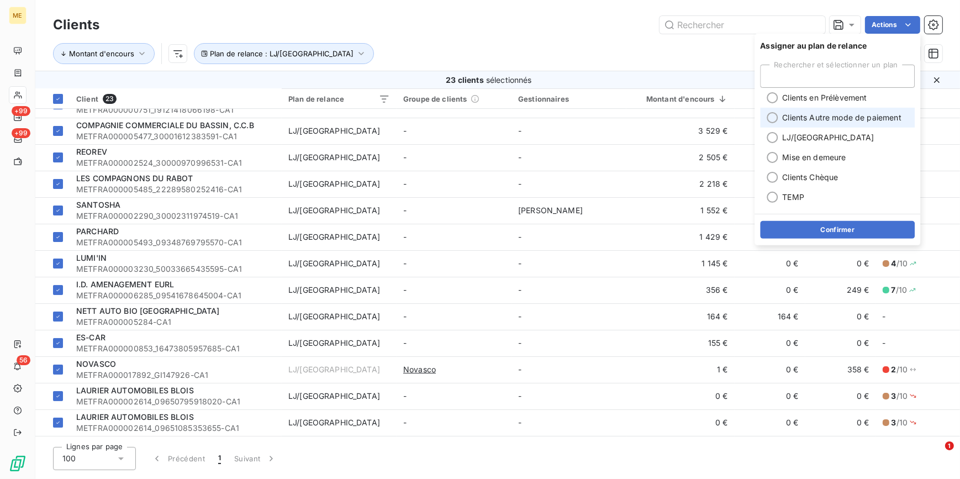
click at [821, 117] on span "Clients Autre mode de paiement" at bounding box center [841, 117] width 119 height 11
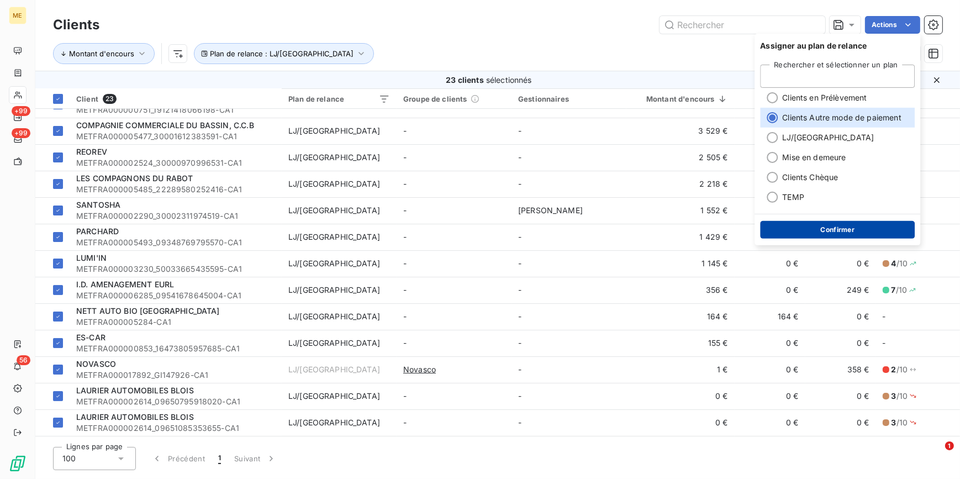
click at [822, 227] on button "Confirmer" at bounding box center [837, 230] width 155 height 18
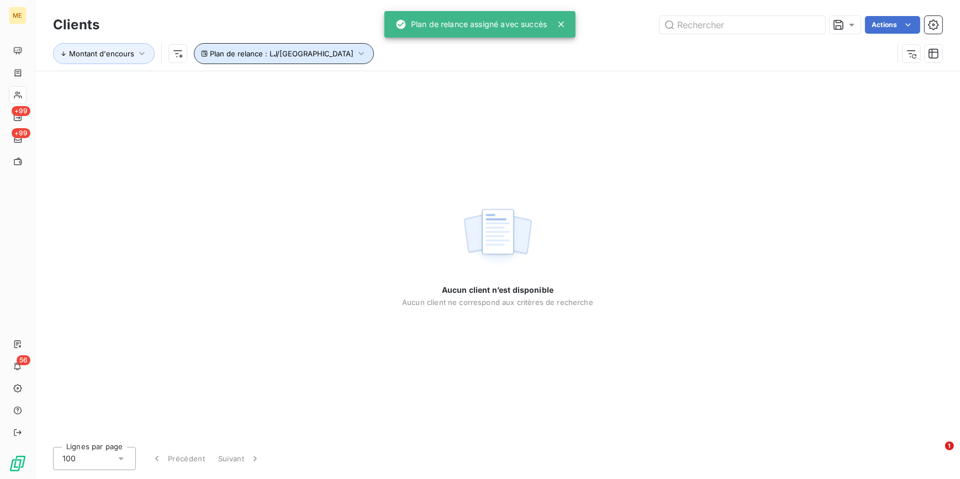
click at [359, 54] on icon "button" at bounding box center [361, 53] width 5 height 3
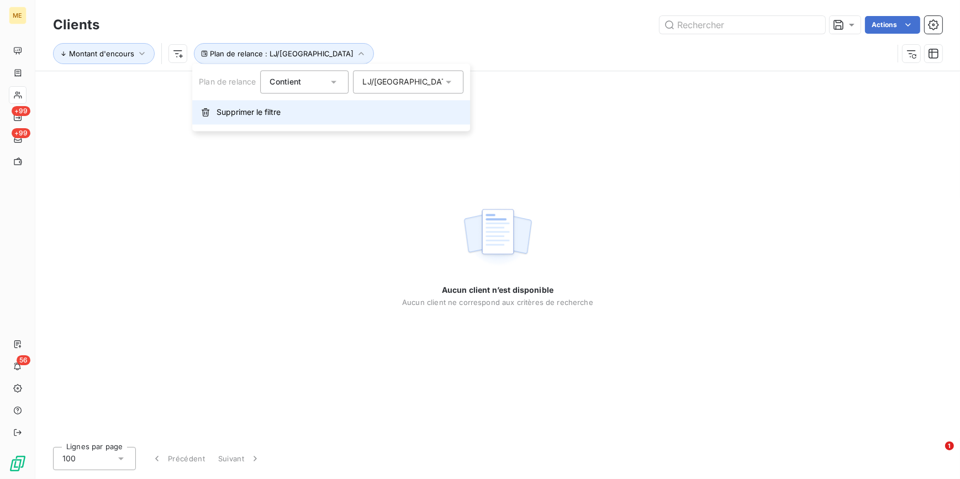
click at [308, 113] on button "Supprimer le filtre" at bounding box center [331, 112] width 278 height 24
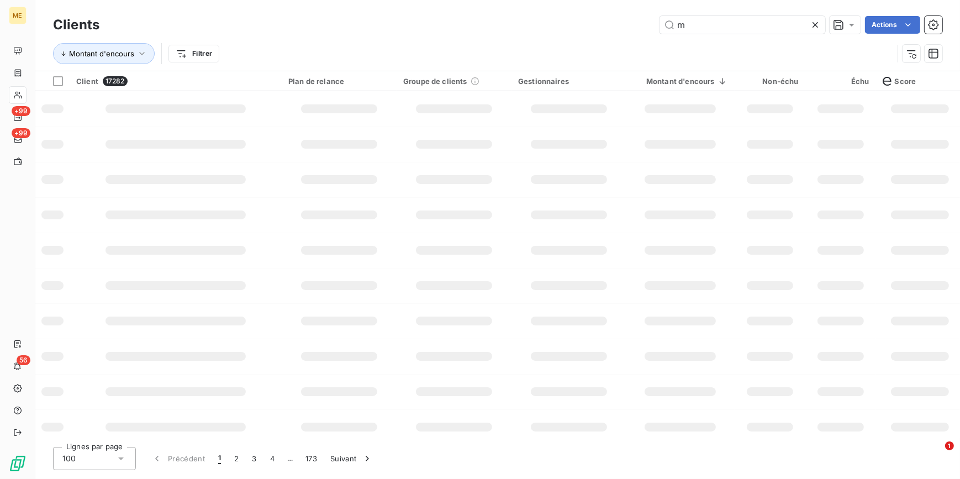
type input "[PERSON_NAME]"
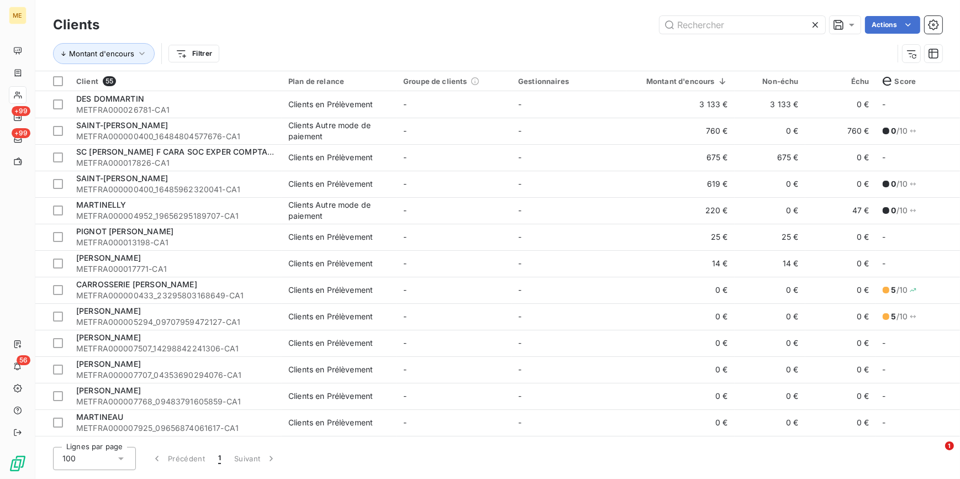
type input "DFA"
